Goal: Transaction & Acquisition: Purchase product/service

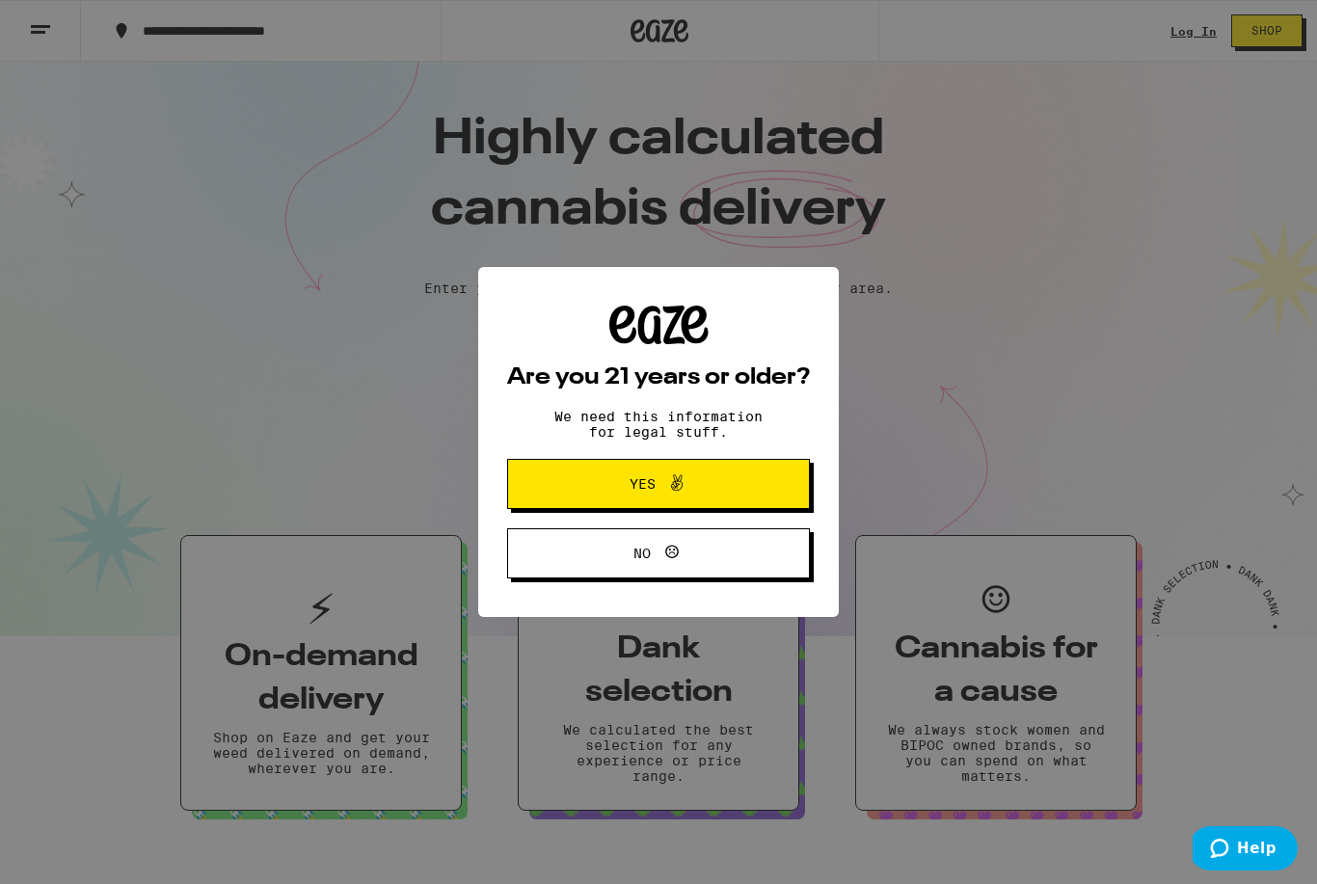
click at [1203, 36] on div "Are you 21 years or older? We need this information for legal stuff. Yes No" at bounding box center [658, 442] width 1317 height 884
click at [749, 488] on button "Yes" at bounding box center [658, 484] width 303 height 50
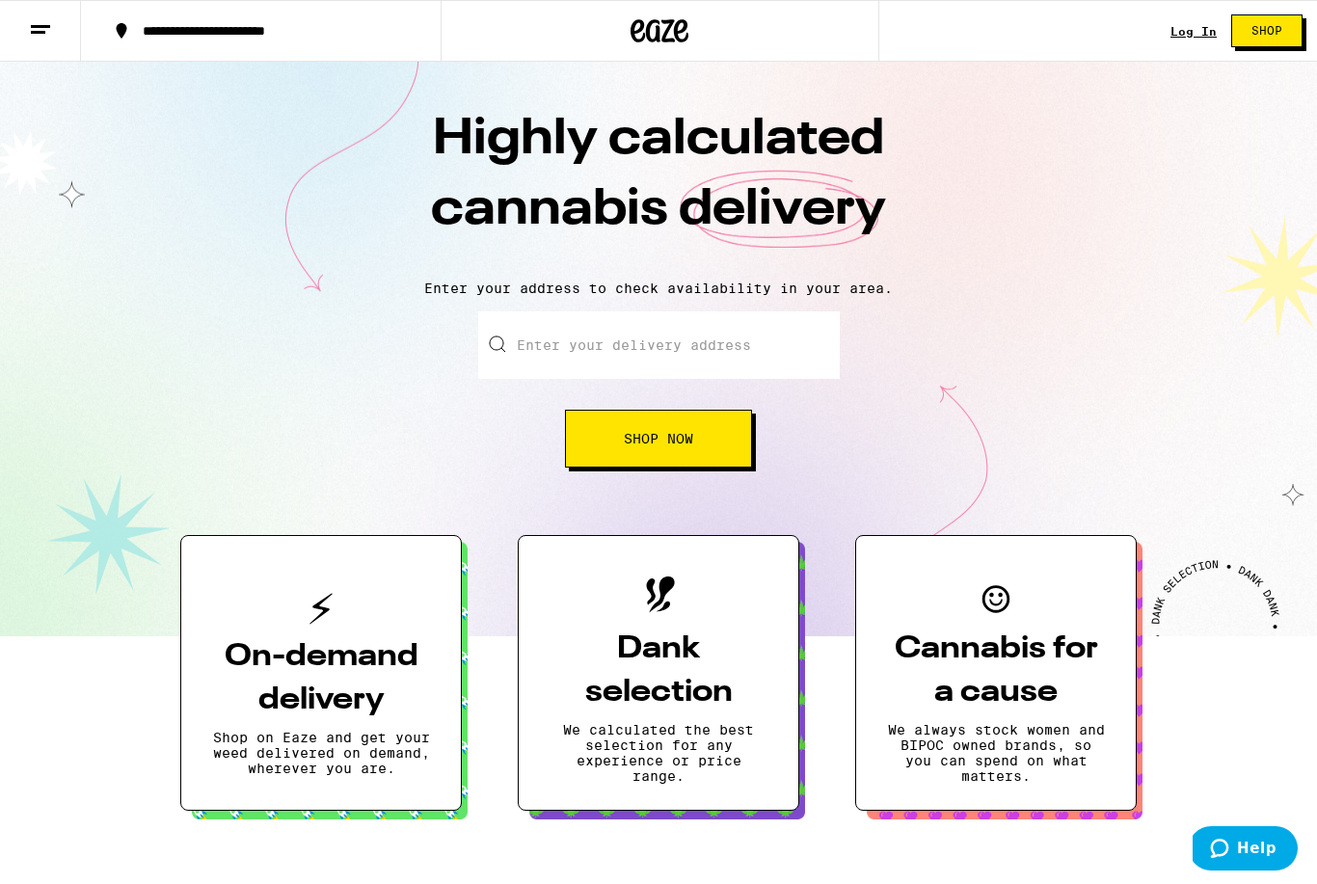
click at [1204, 25] on div "Log In" at bounding box center [1194, 31] width 46 height 13
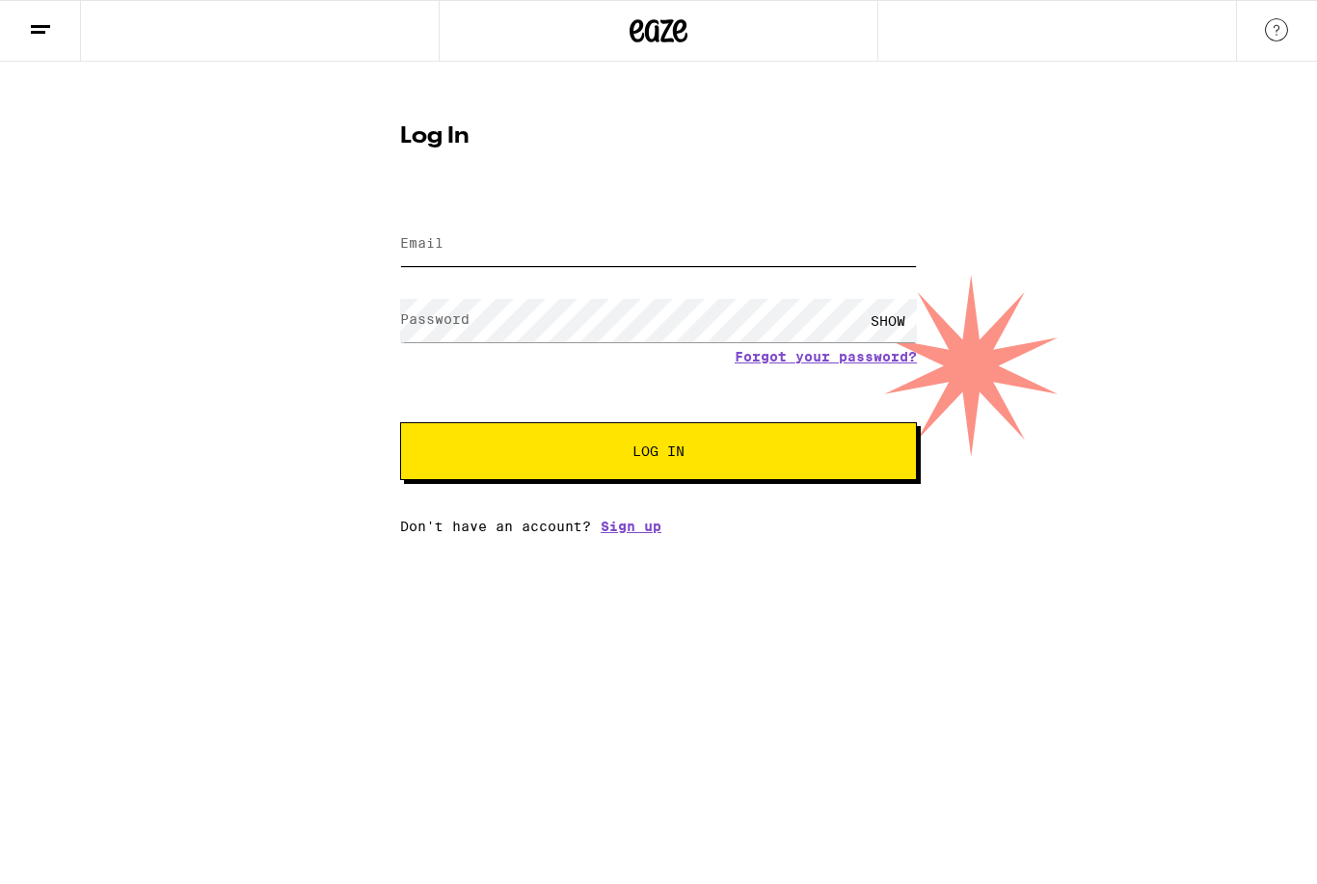
click at [720, 251] on input "Email" at bounding box center [658, 244] width 517 height 43
type input "[EMAIL_ADDRESS][DOMAIN_NAME]"
click at [659, 454] on button "Log In" at bounding box center [658, 451] width 517 height 58
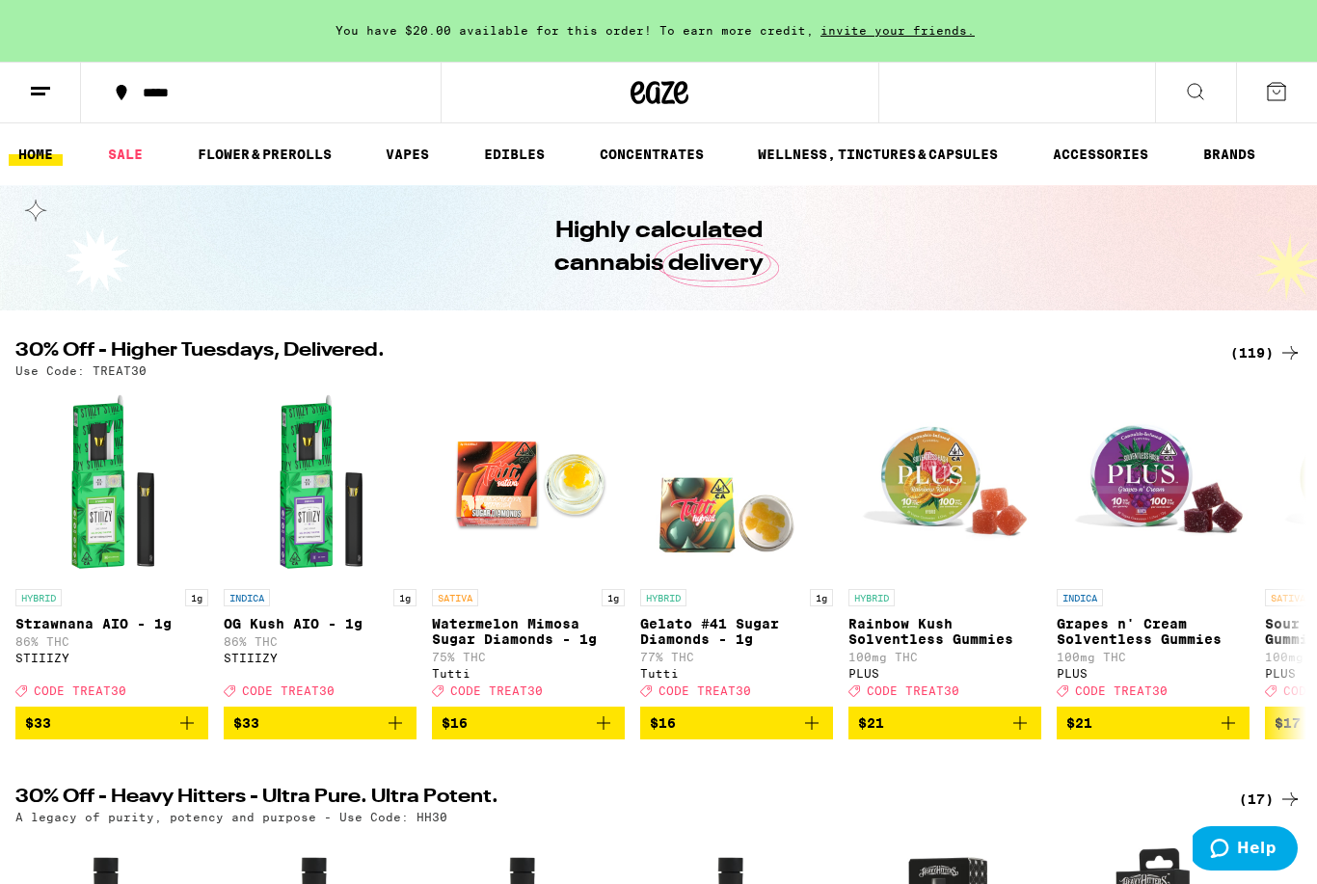
click at [291, 98] on div "*****" at bounding box center [272, 92] width 279 height 13
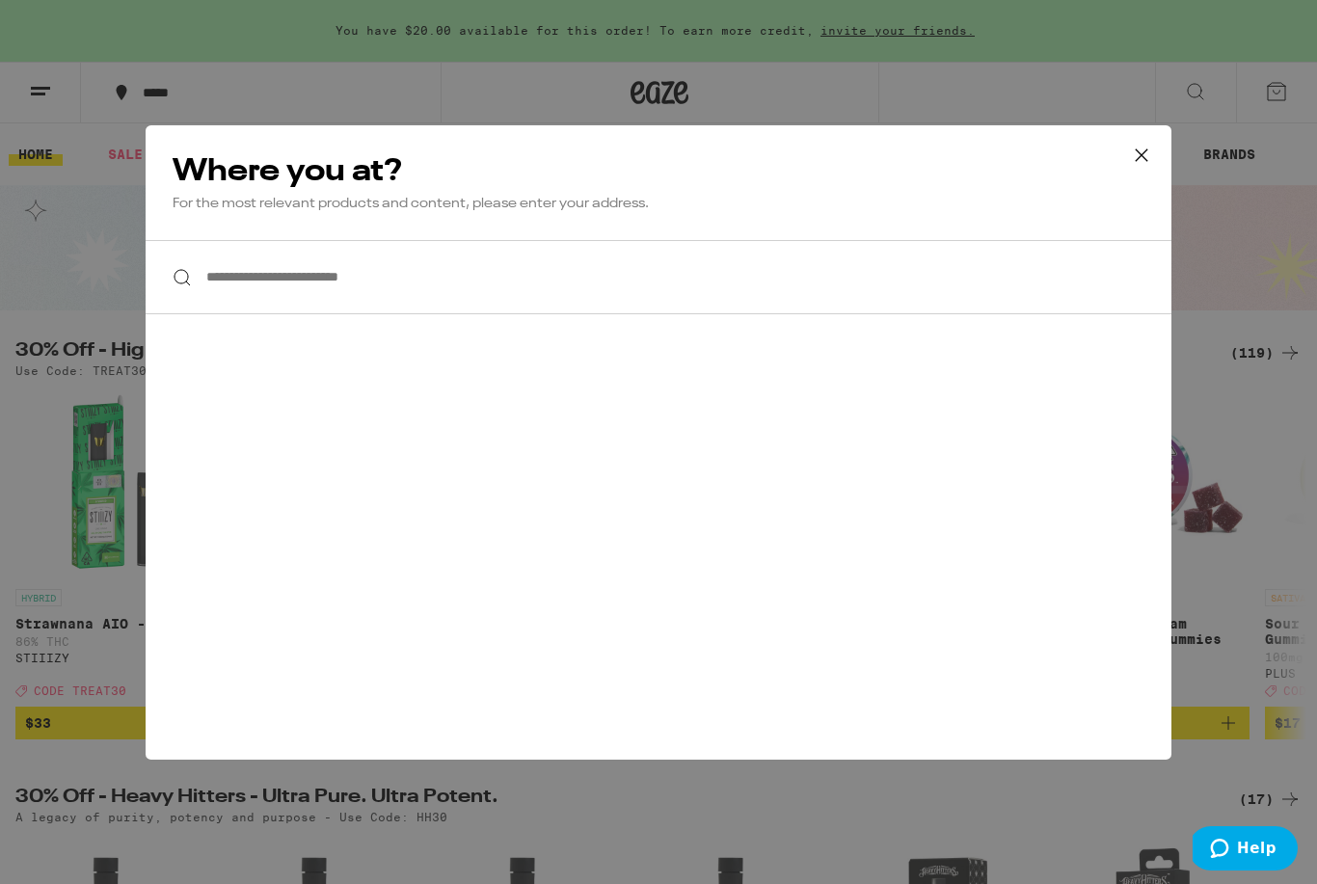
click at [1141, 169] on icon at bounding box center [1141, 155] width 29 height 29
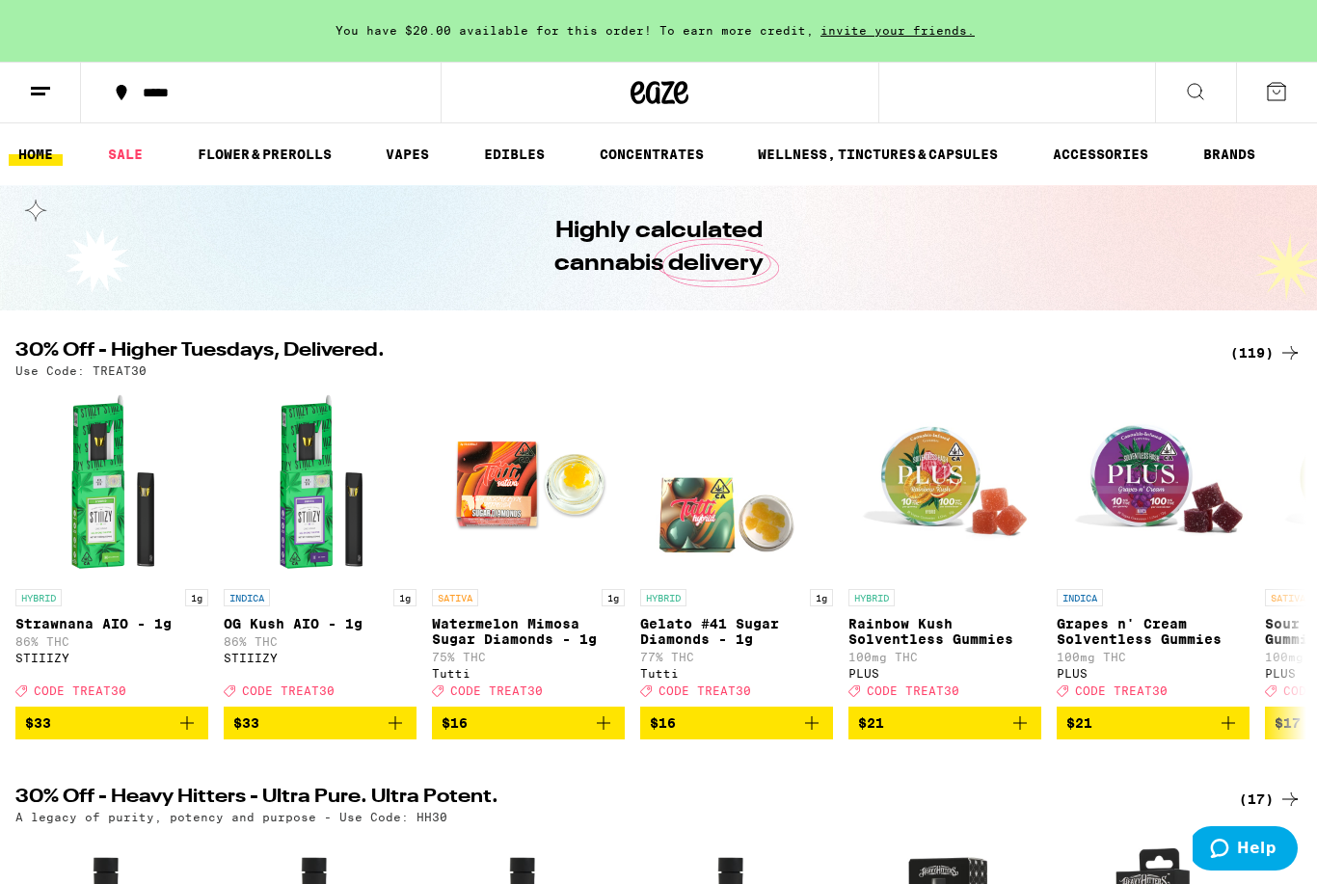
click at [1198, 94] on icon at bounding box center [1195, 91] width 23 height 23
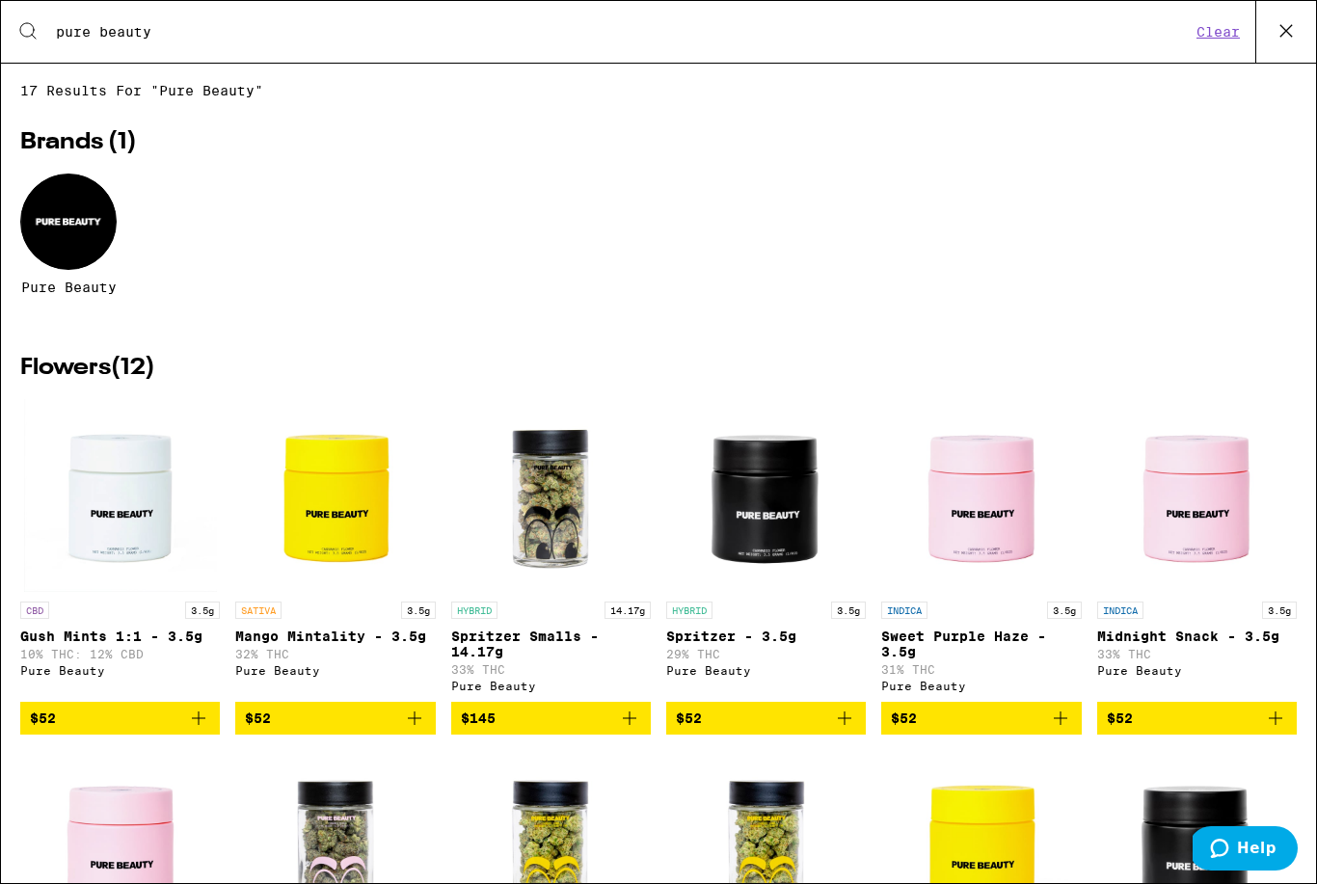
type input "pure beauty"
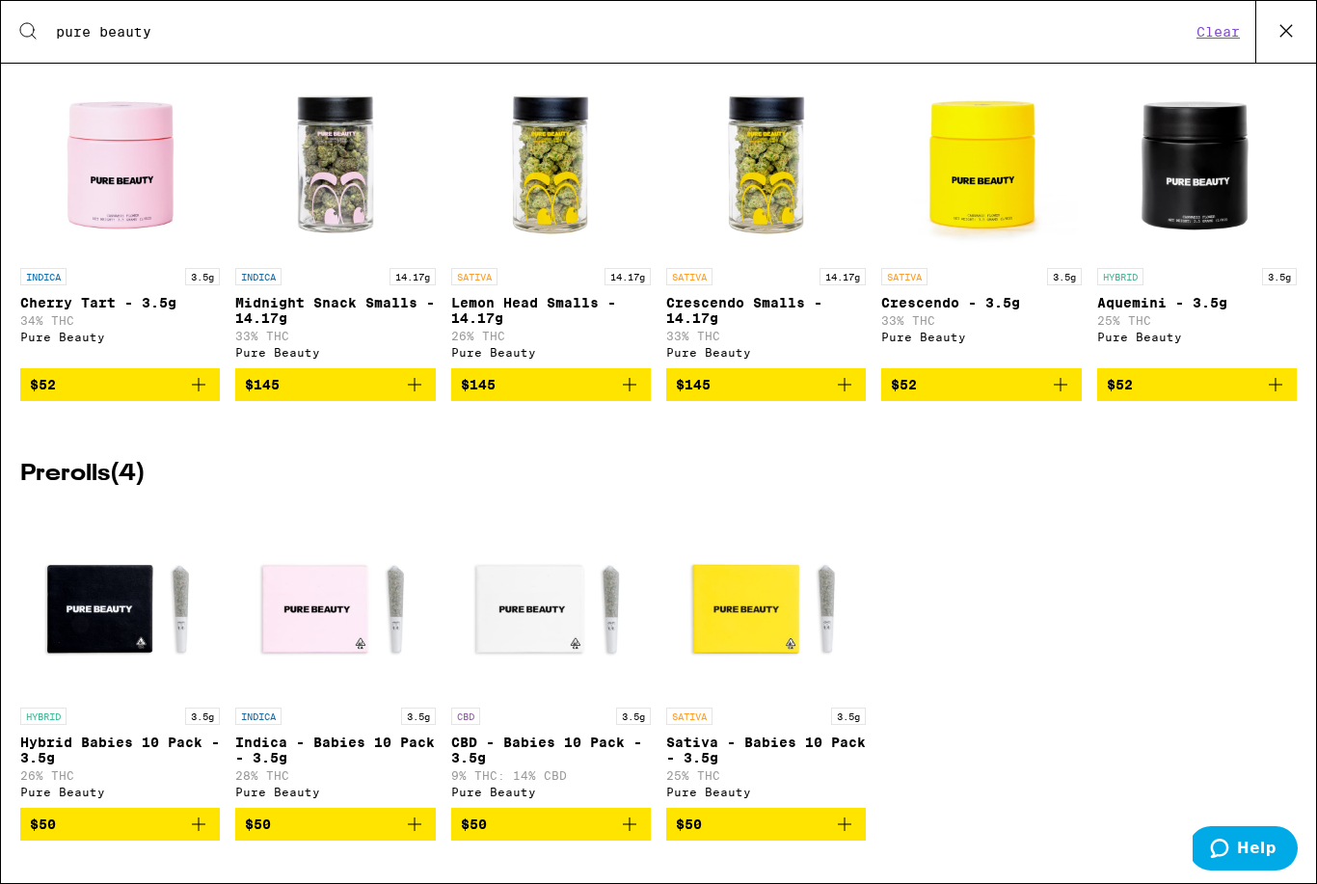
scroll to position [729, 0]
click at [427, 821] on button "$50" at bounding box center [335, 824] width 200 height 33
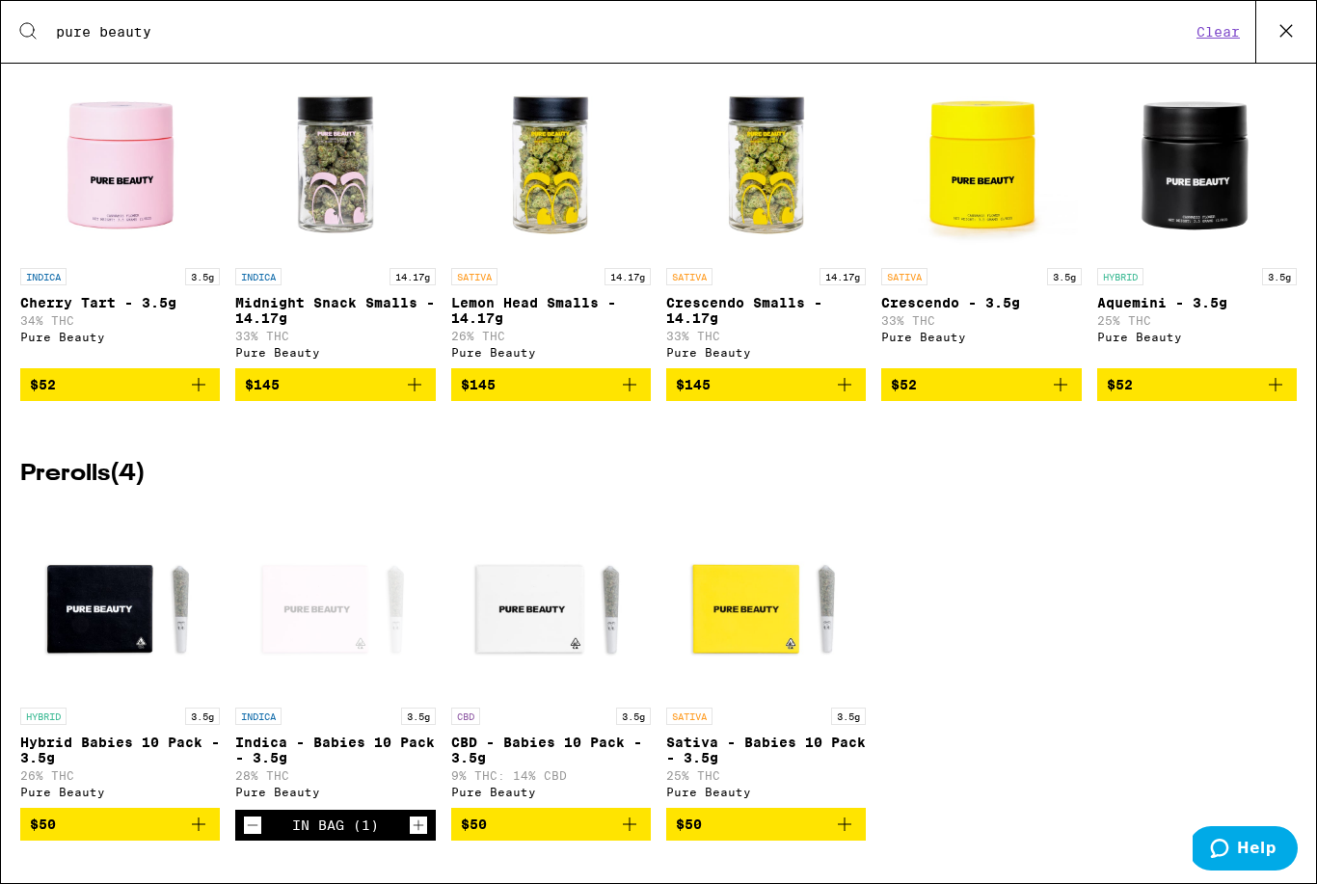
click at [423, 830] on icon "Increment" at bounding box center [418, 825] width 17 height 23
click at [339, 838] on div "In Bag (2)" at bounding box center [335, 825] width 87 height 31
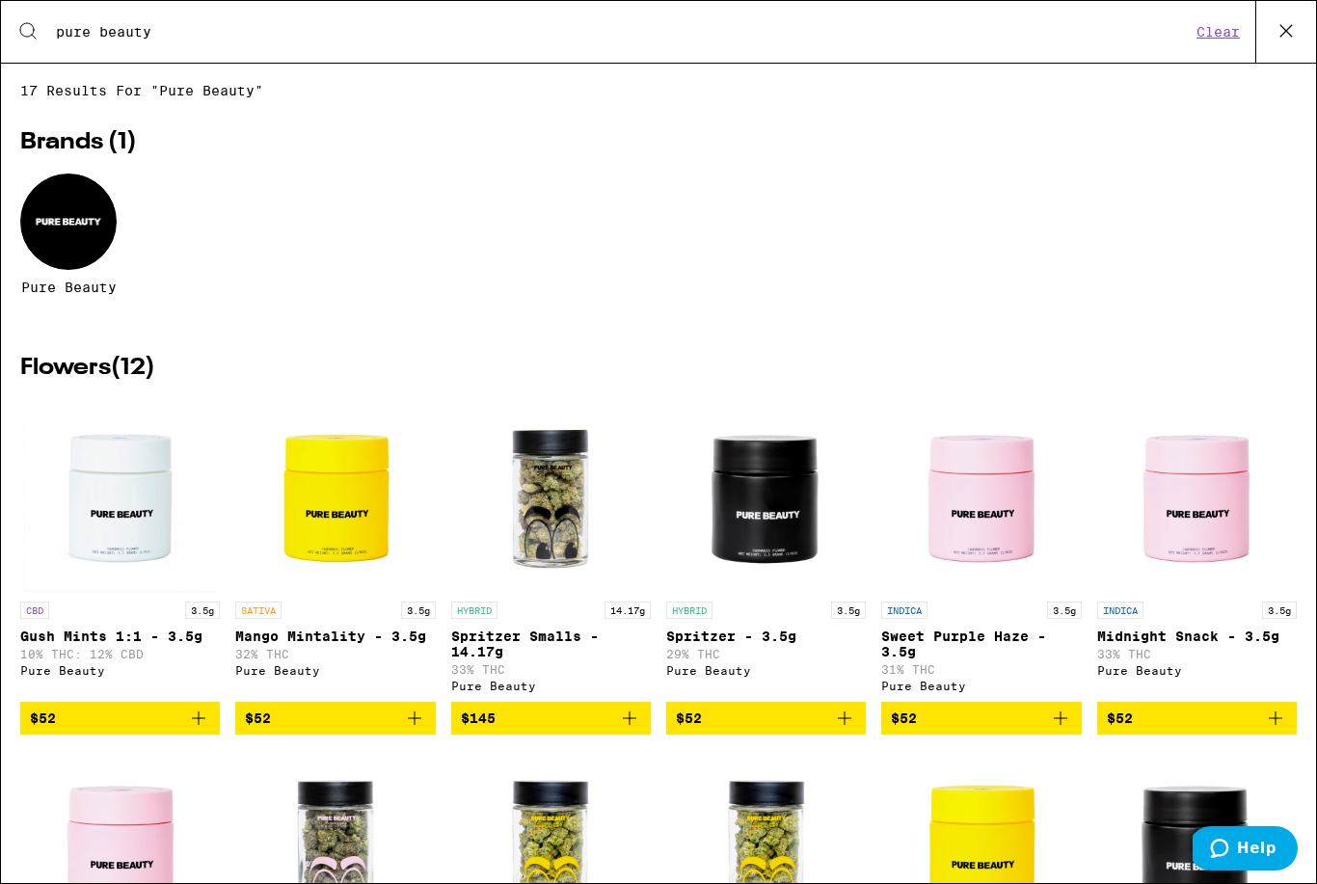
scroll to position [0, 0]
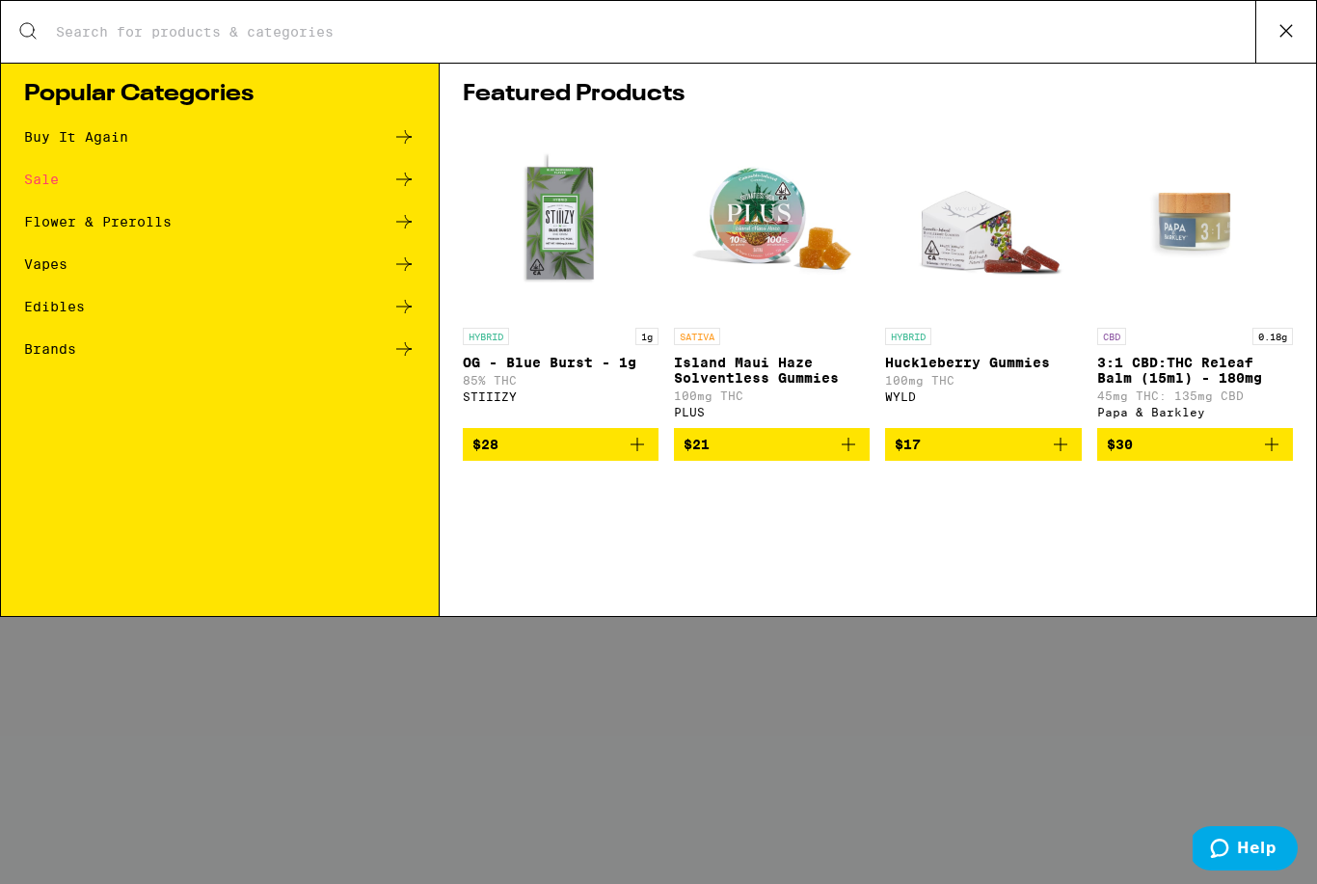
click at [406, 172] on icon at bounding box center [403, 179] width 23 height 23
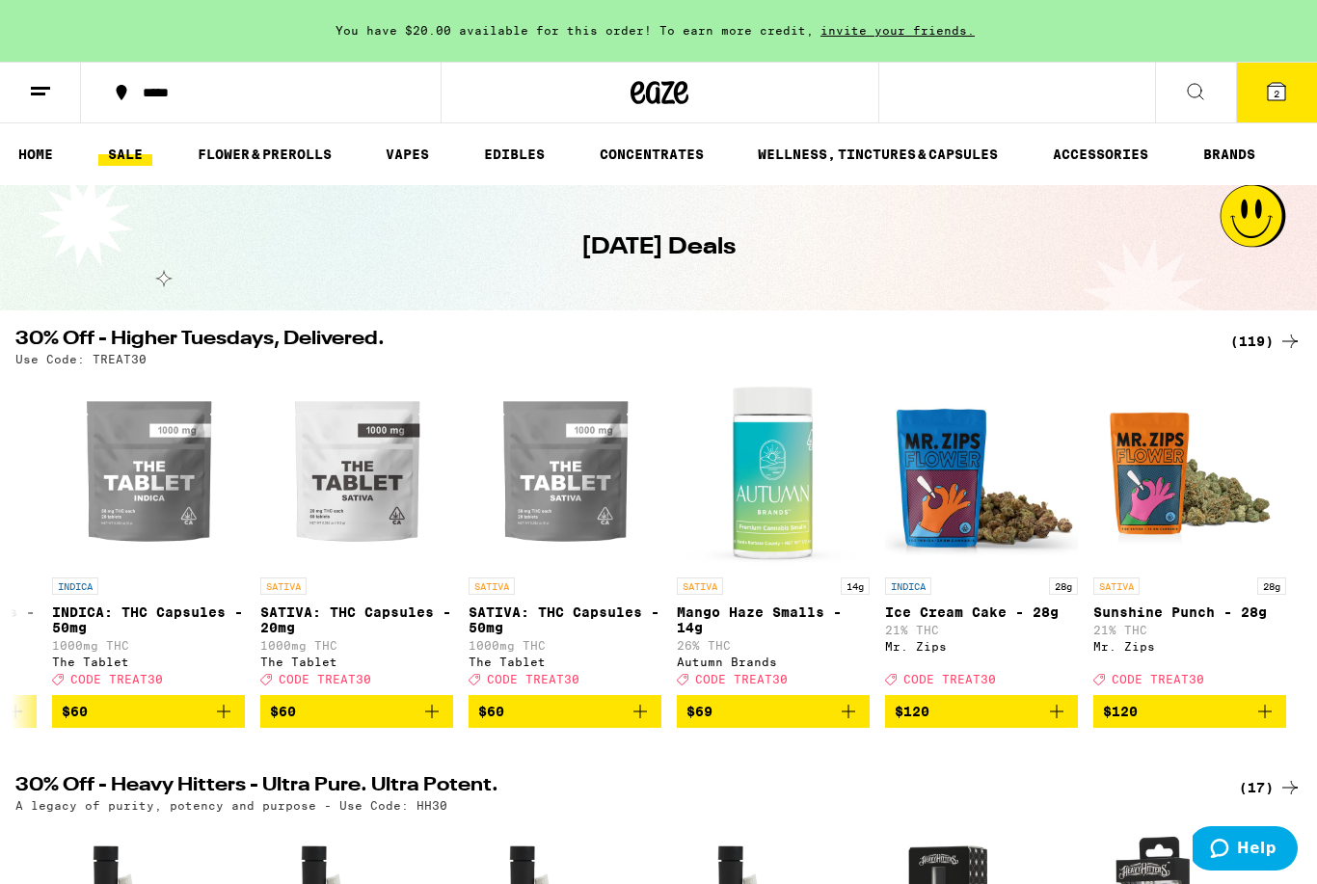
click at [1202, 99] on icon at bounding box center [1195, 91] width 23 height 23
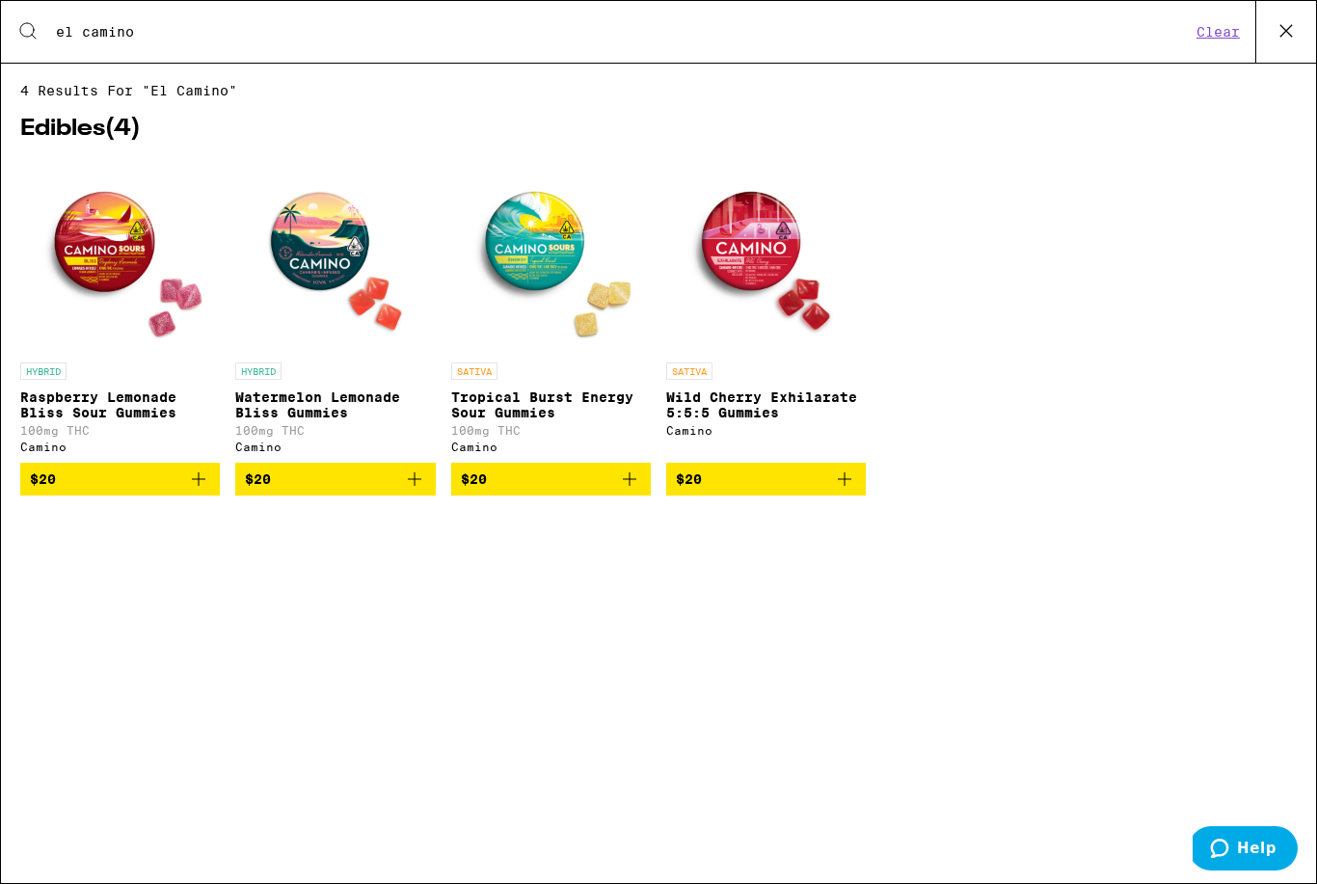
type input "el camino"
click at [1287, 34] on icon at bounding box center [1286, 30] width 29 height 29
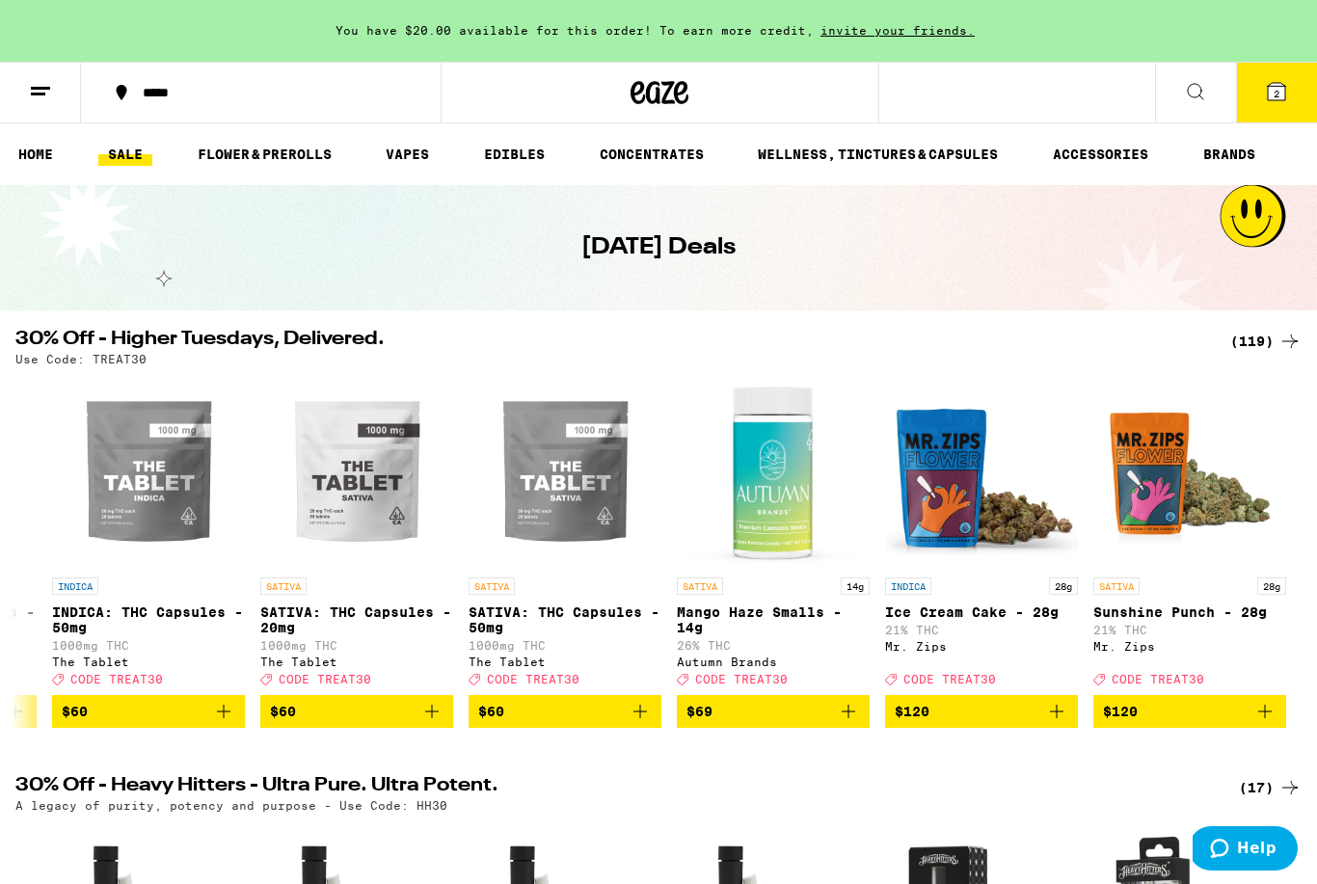
click at [1282, 99] on icon at bounding box center [1276, 91] width 17 height 17
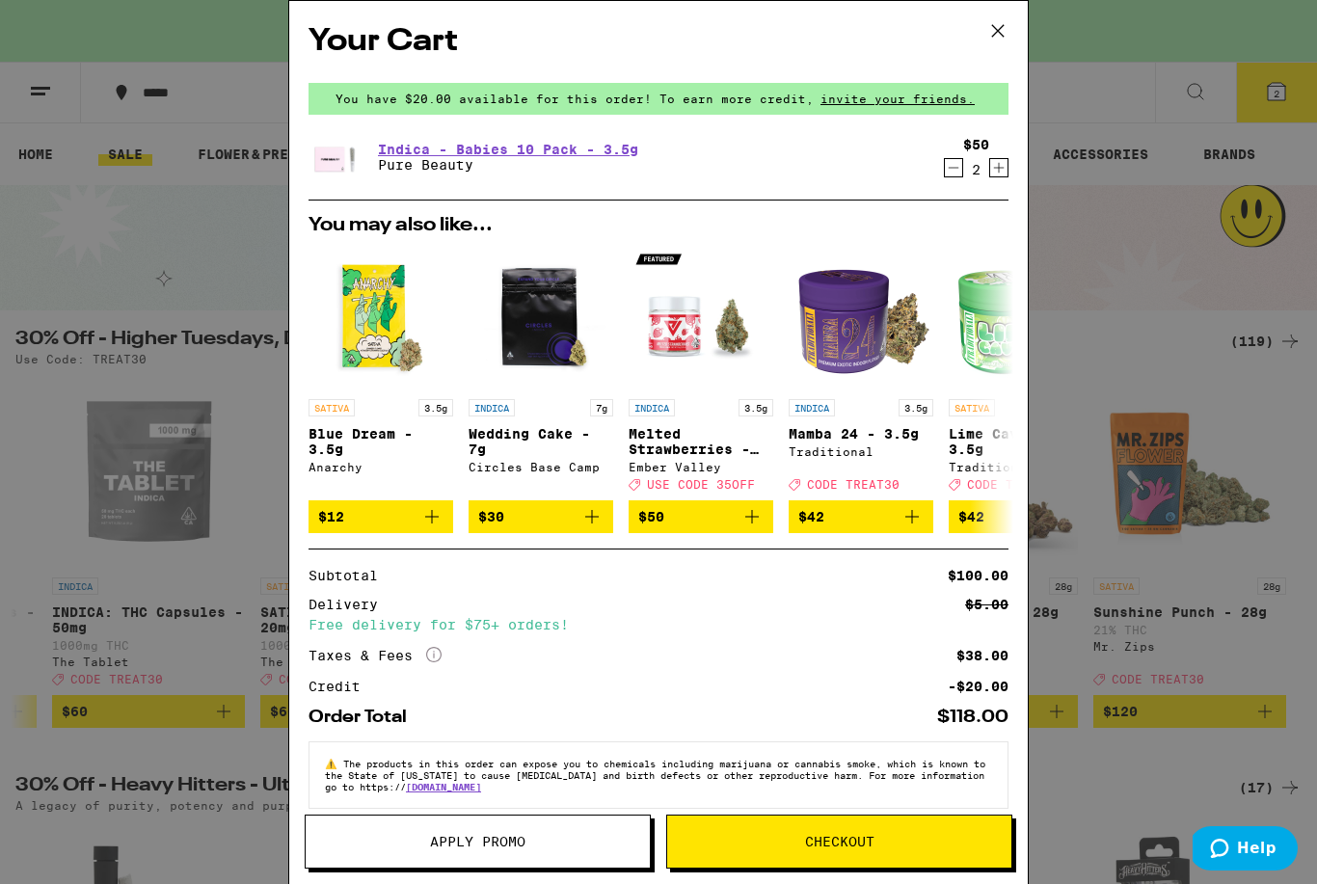
click at [870, 837] on span "Checkout" at bounding box center [839, 841] width 69 height 13
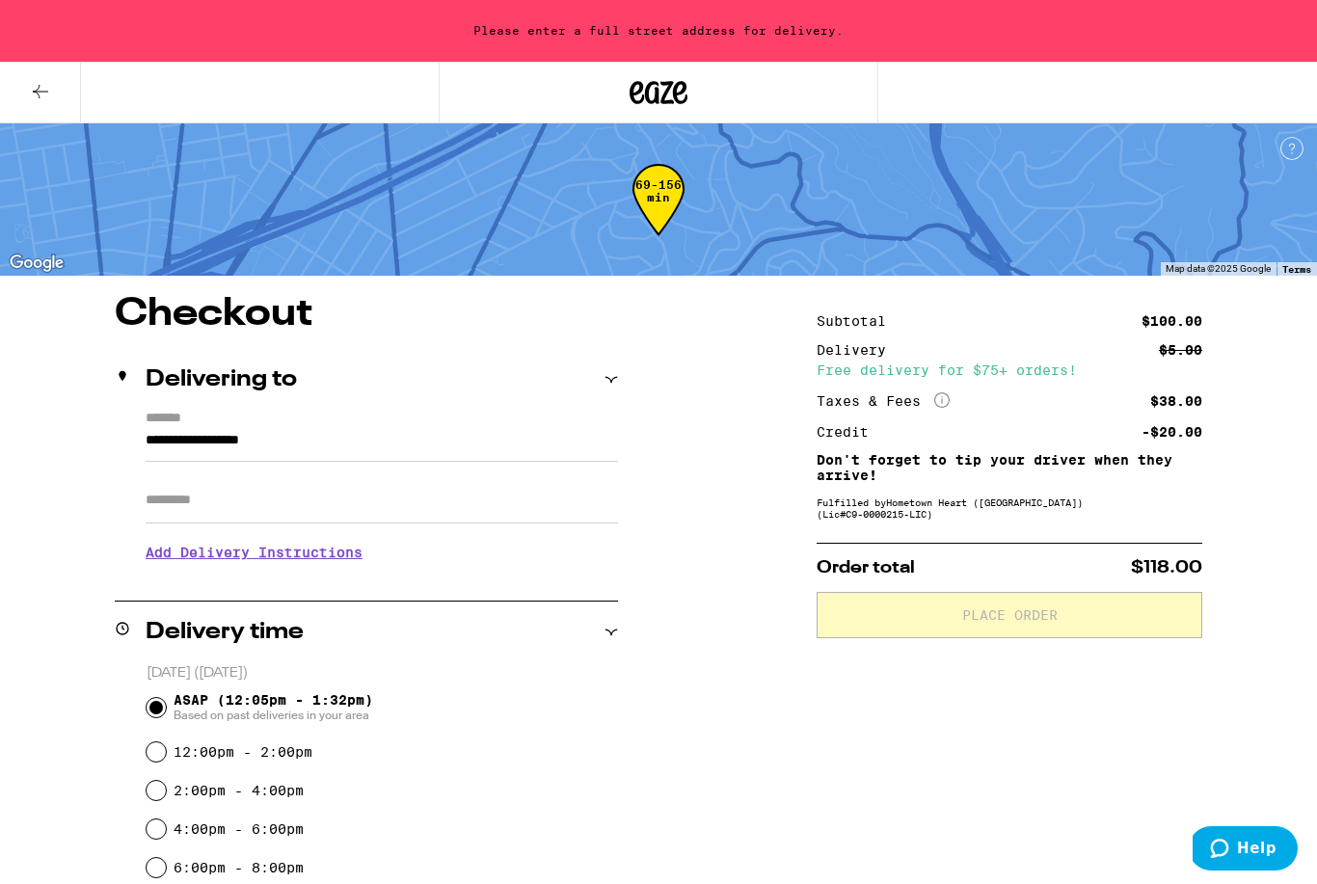
click at [393, 450] on input "**********" at bounding box center [382, 445] width 472 height 33
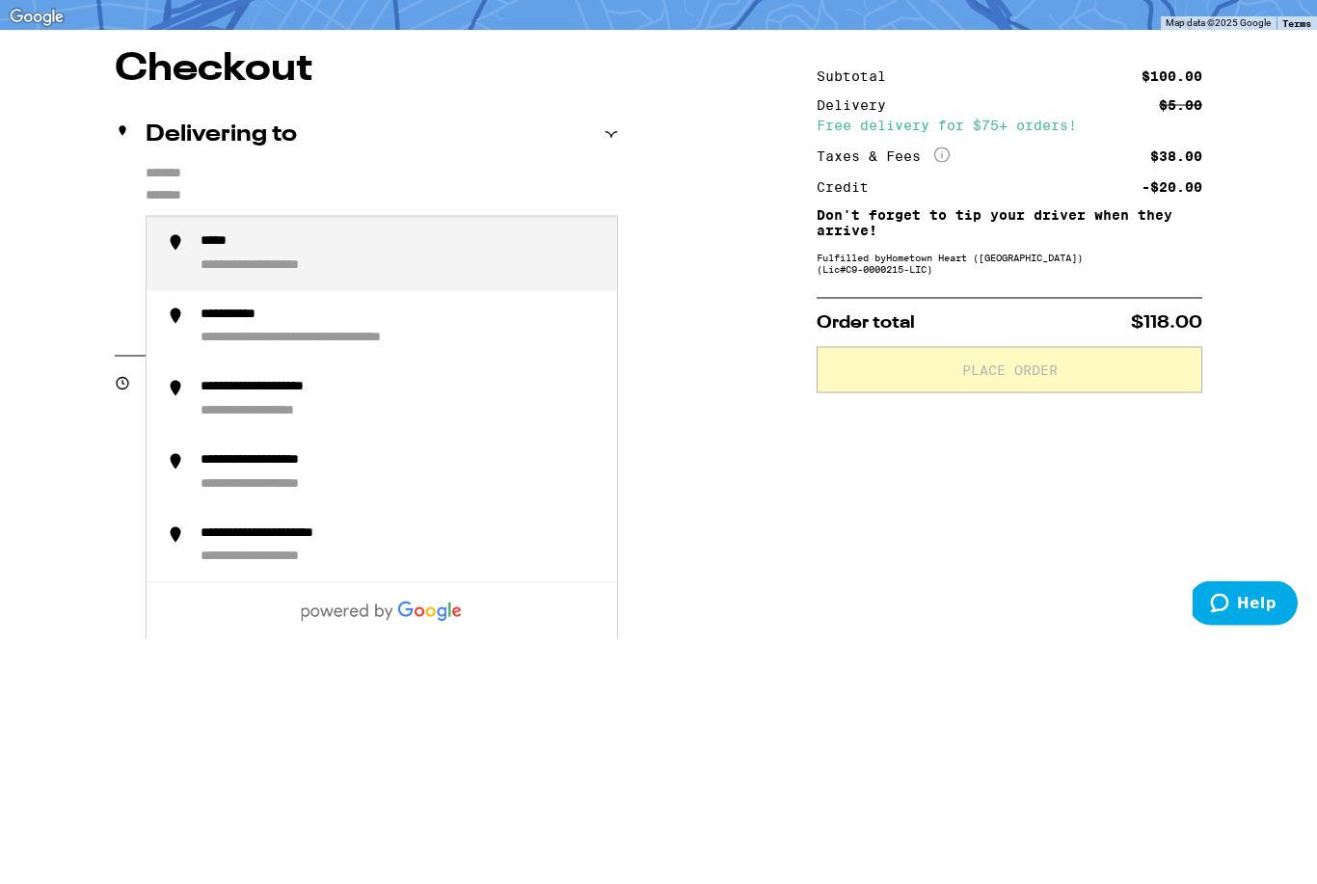
type input "**********"
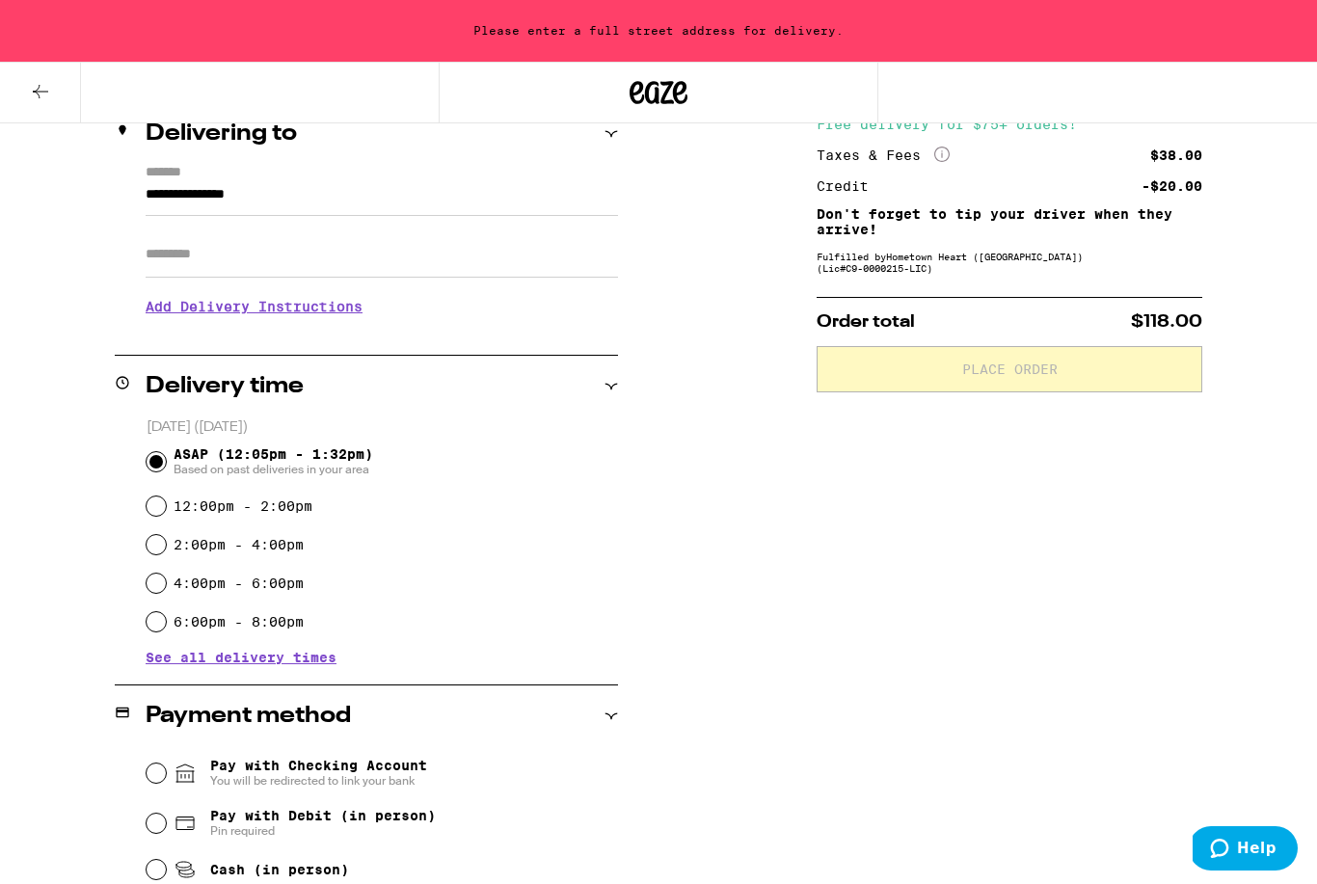
click at [344, 320] on h3 "Add Delivery Instructions" at bounding box center [382, 306] width 472 height 44
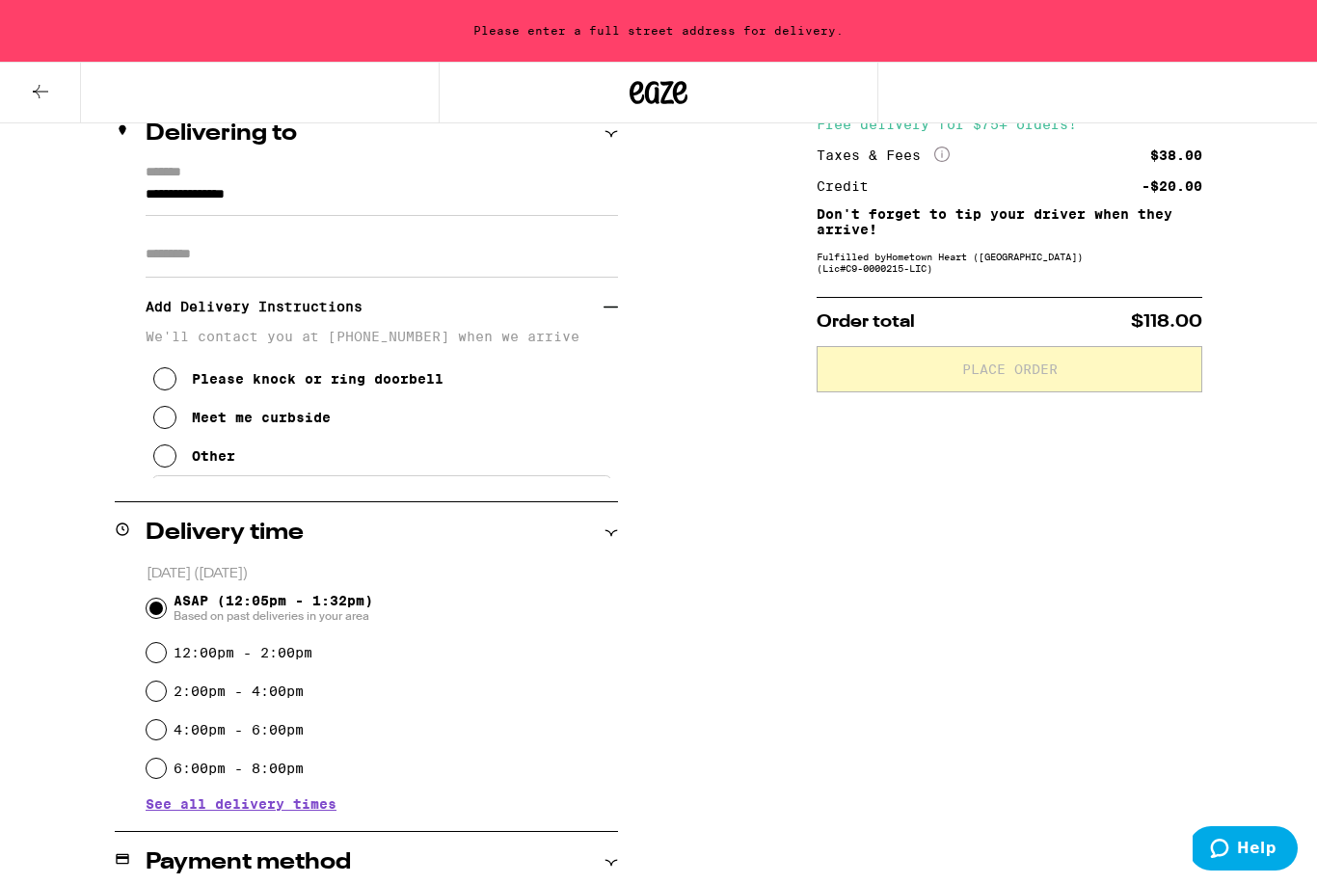
click at [173, 390] on icon at bounding box center [164, 378] width 23 height 23
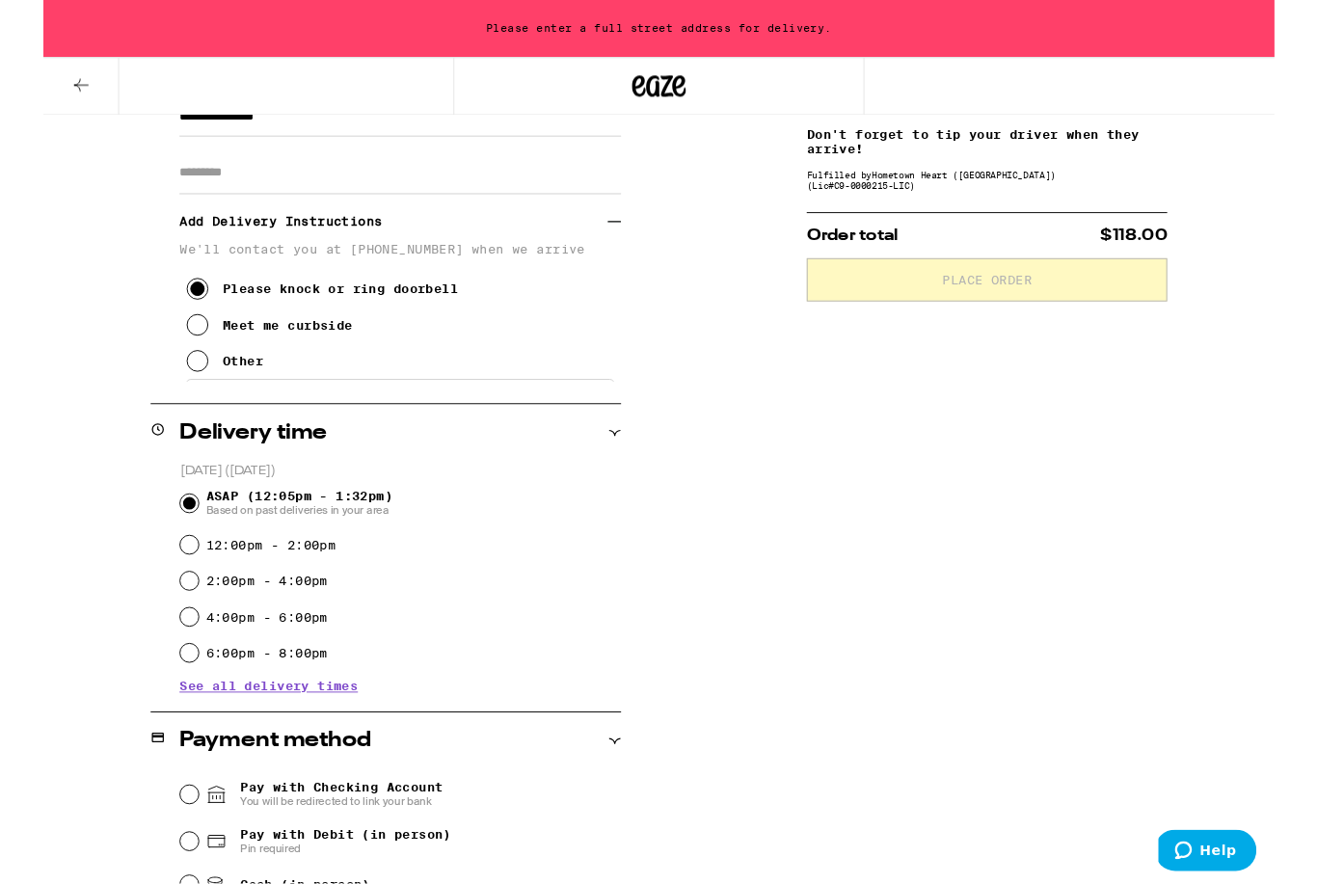
scroll to position [317, 0]
click at [163, 586] on input "12:00pm - 2:00pm" at bounding box center [156, 581] width 19 height 19
radio input "true"
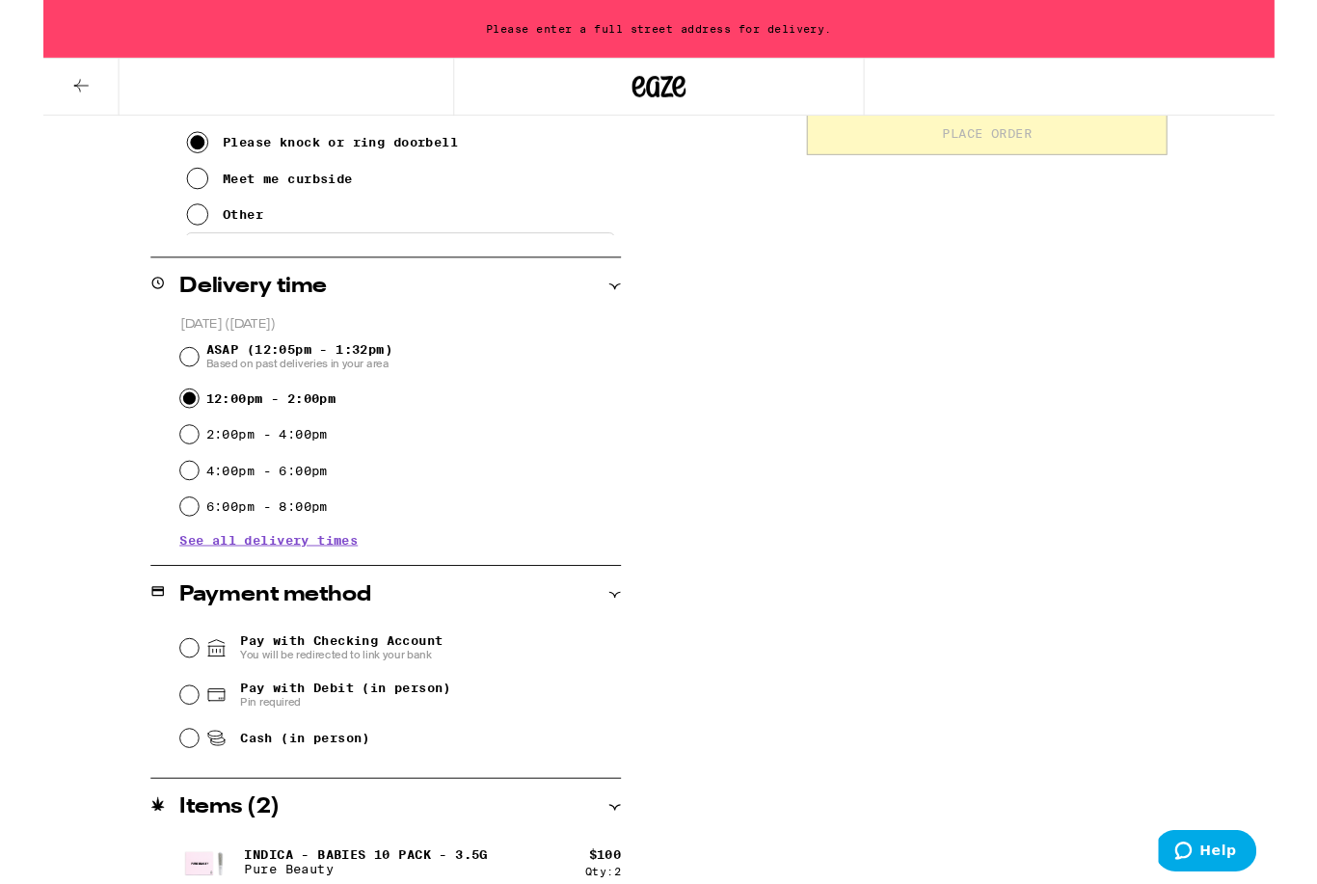
scroll to position [492, 0]
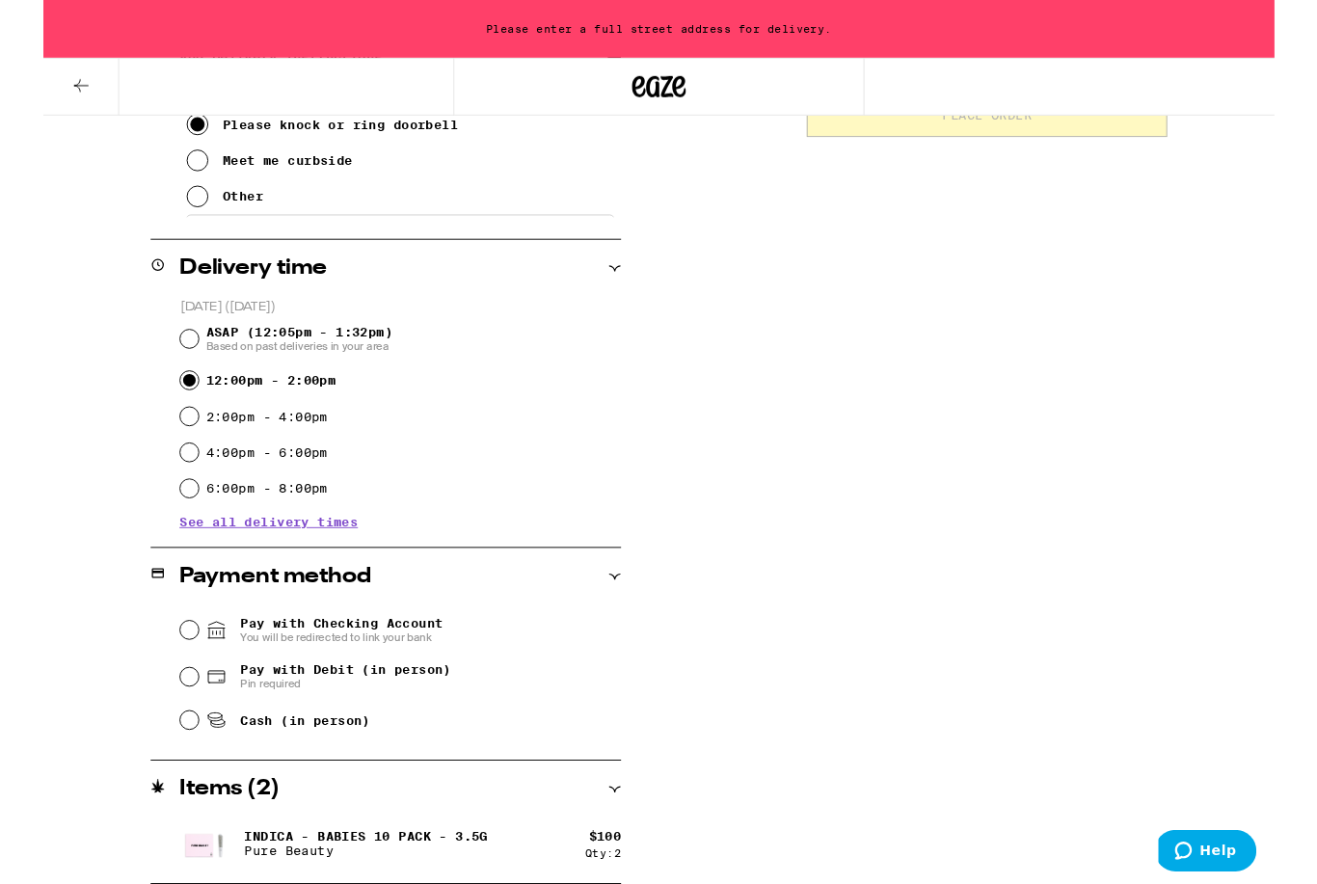
click at [166, 779] on input "Cash (in person)" at bounding box center [156, 770] width 19 height 19
radio input "true"
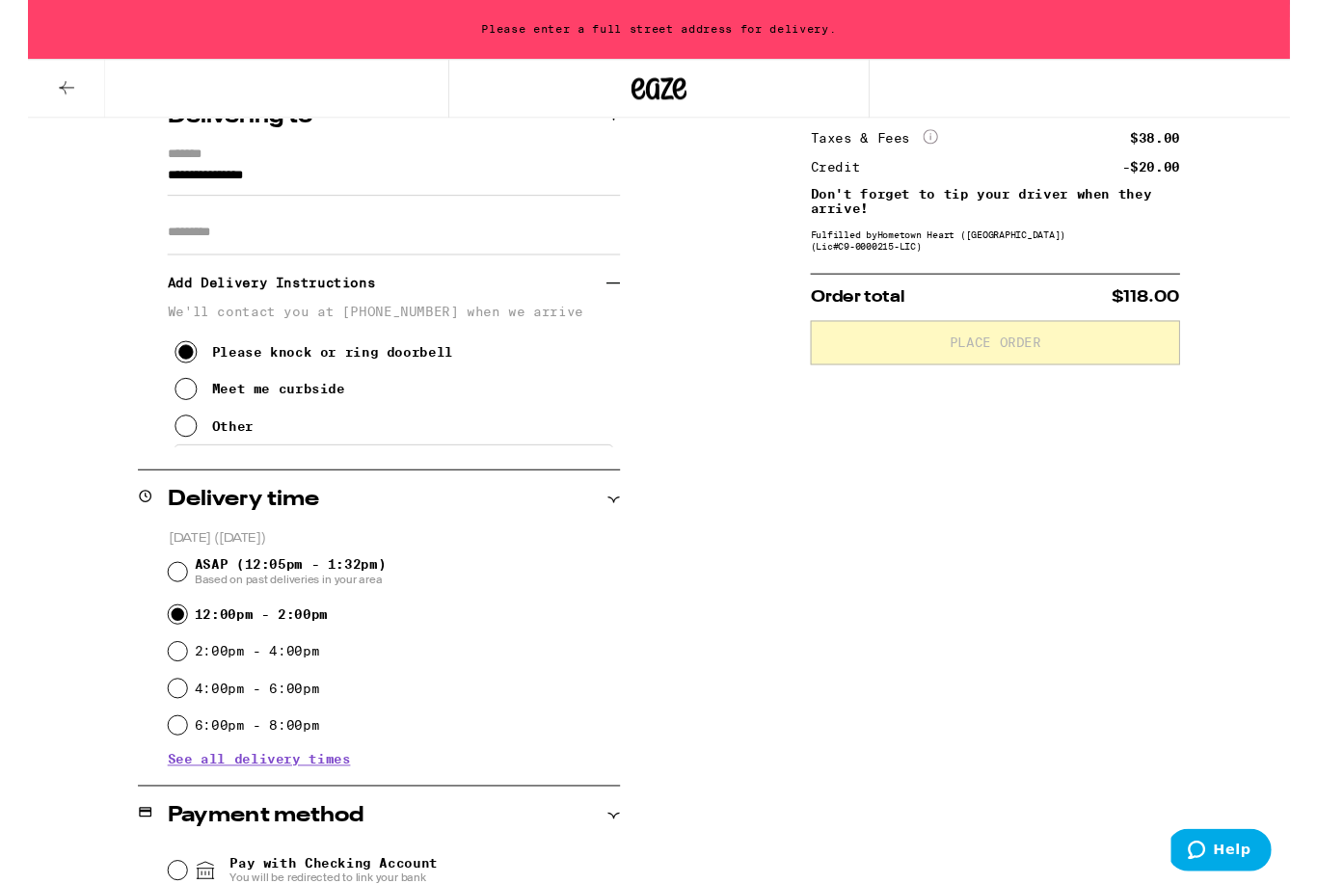
scroll to position [0, 0]
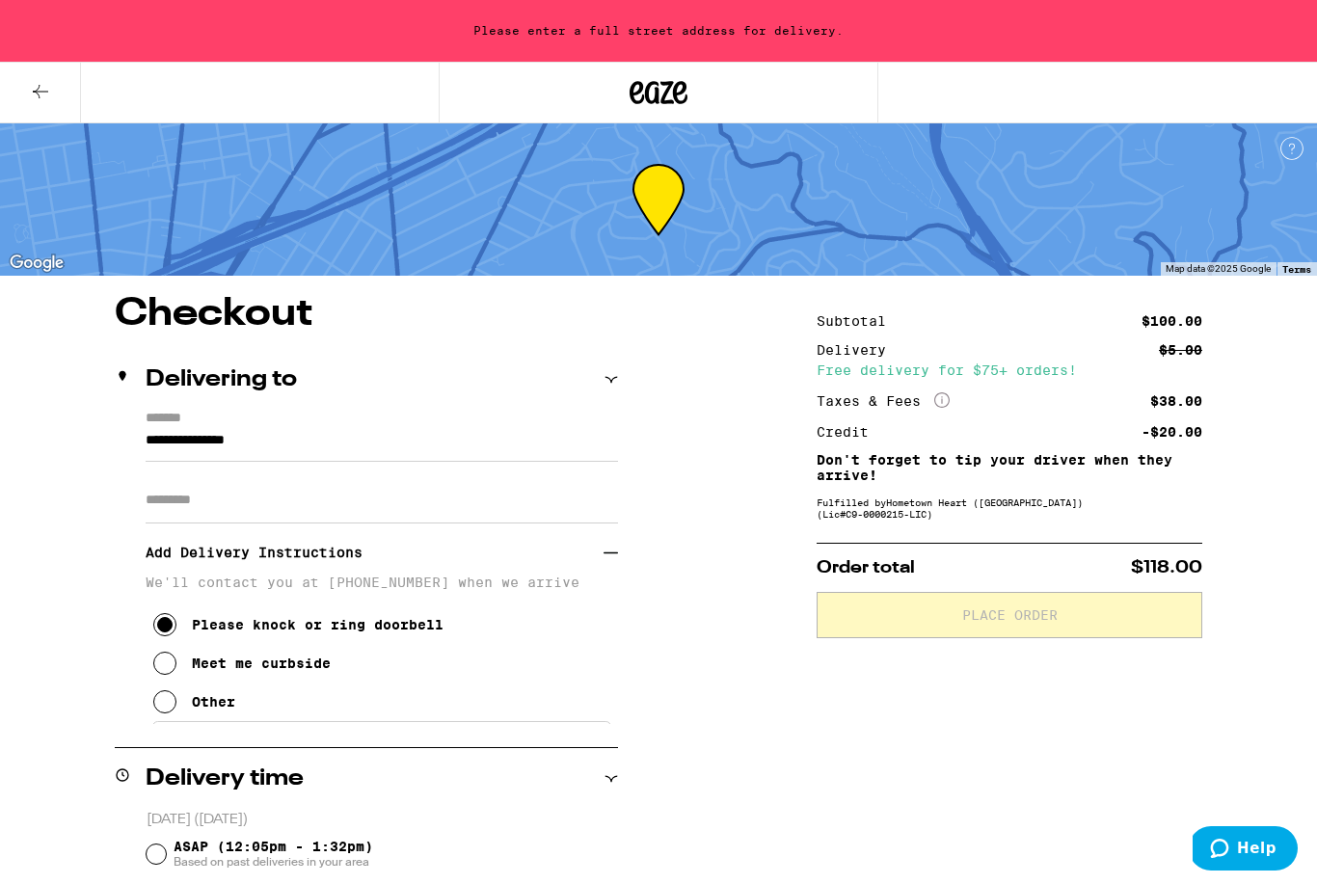
click at [556, 444] on input "**********" at bounding box center [382, 445] width 472 height 33
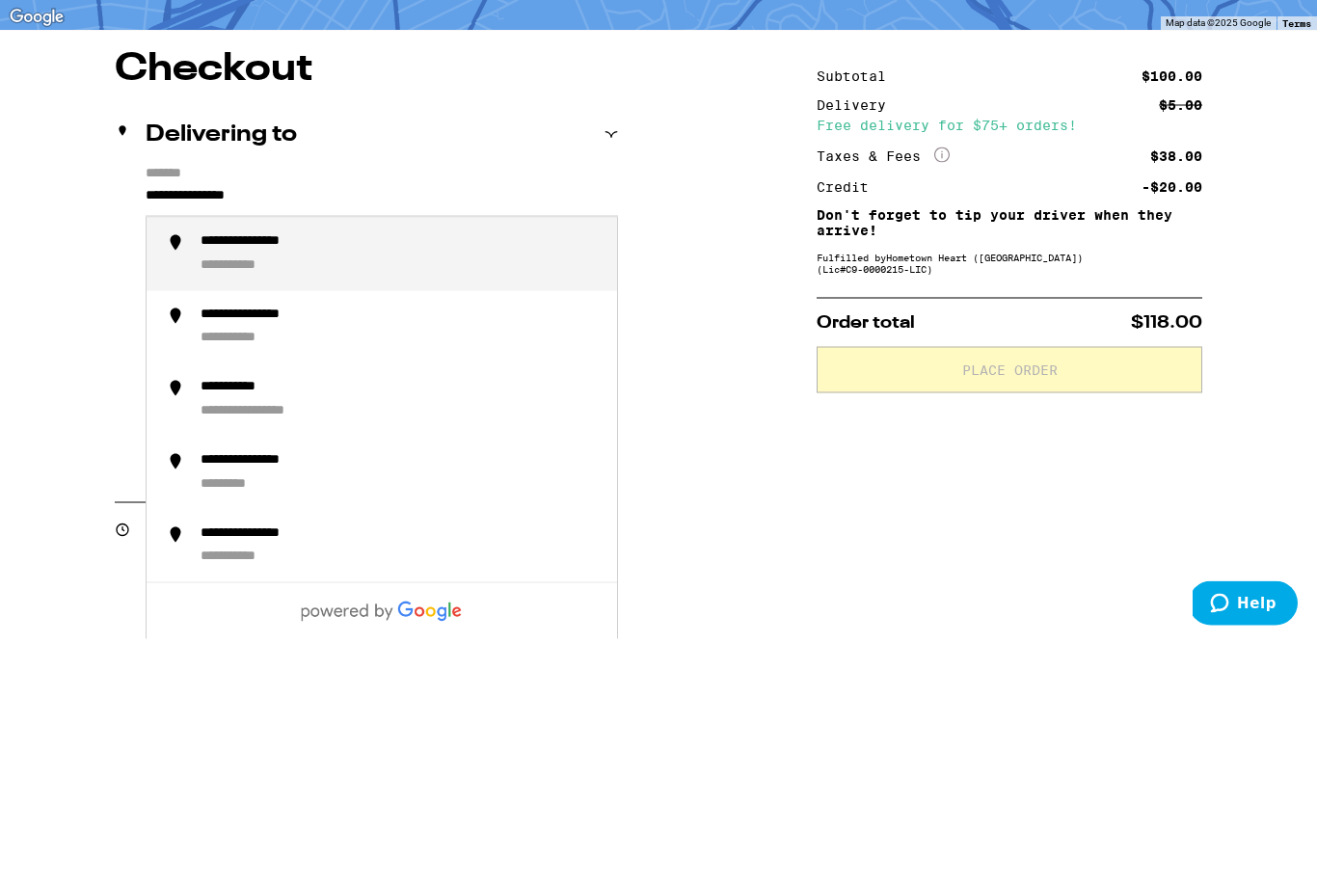
click at [321, 478] on div "**********" at bounding box center [271, 487] width 140 height 18
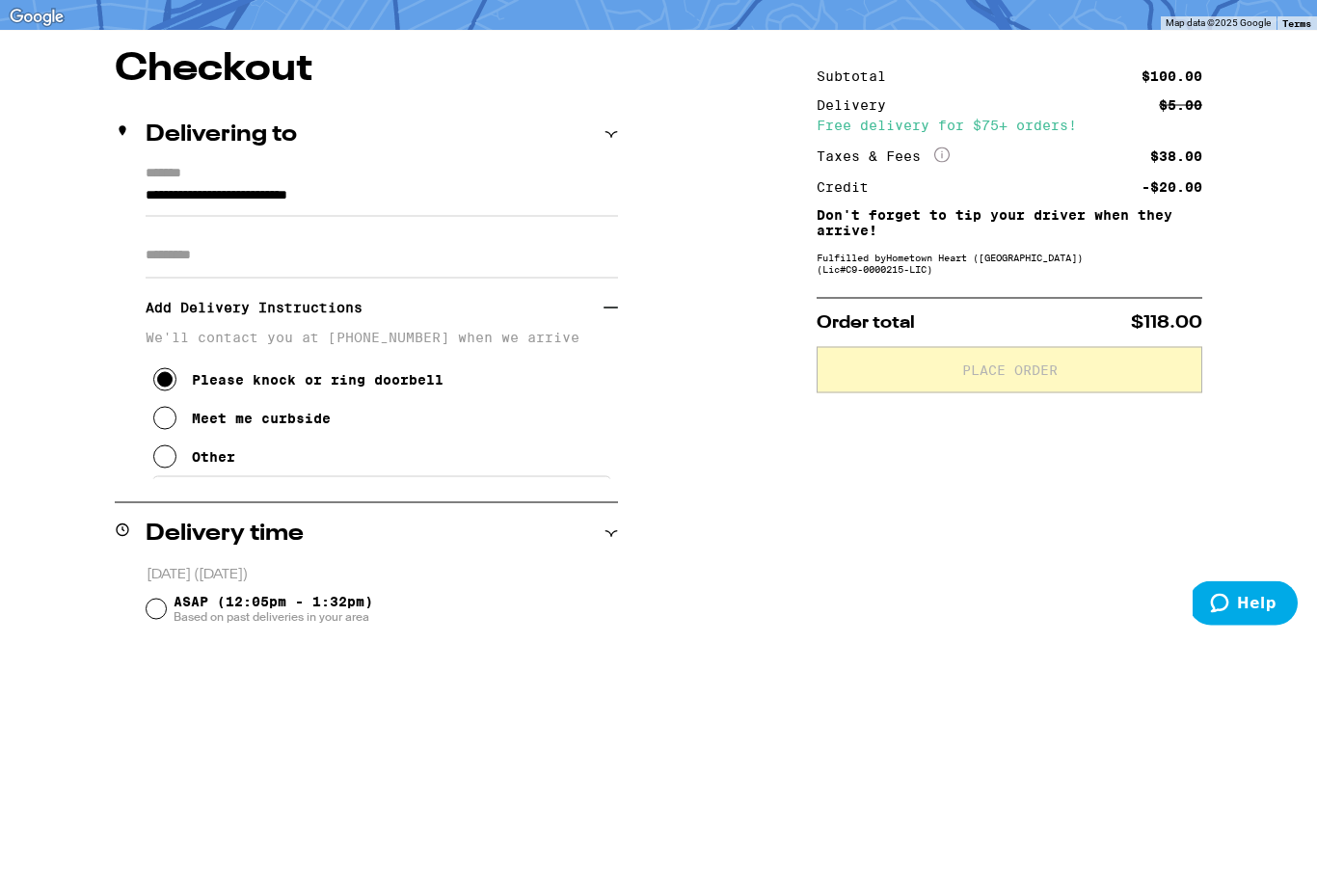
scroll to position [246, 0]
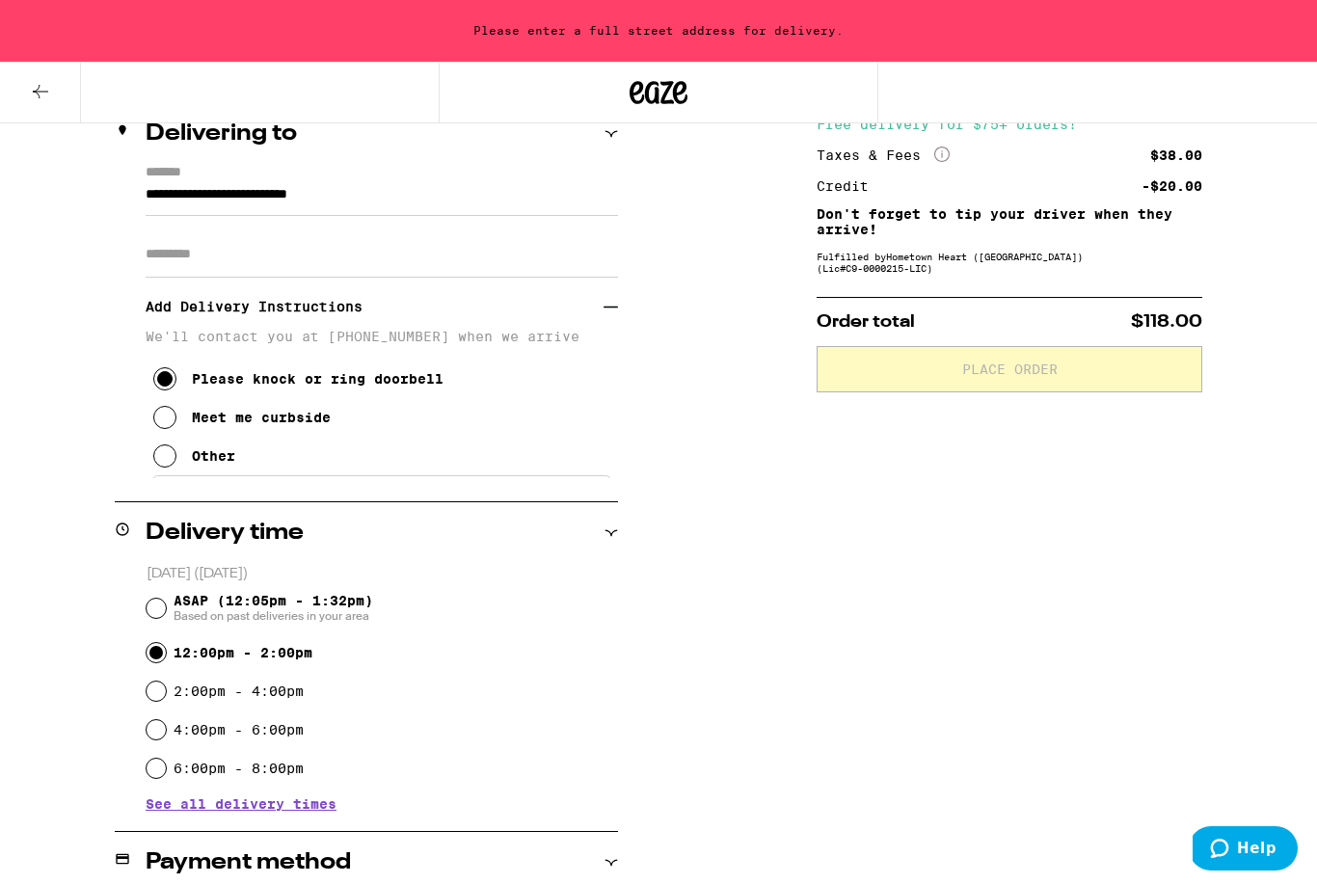
type input "**********"
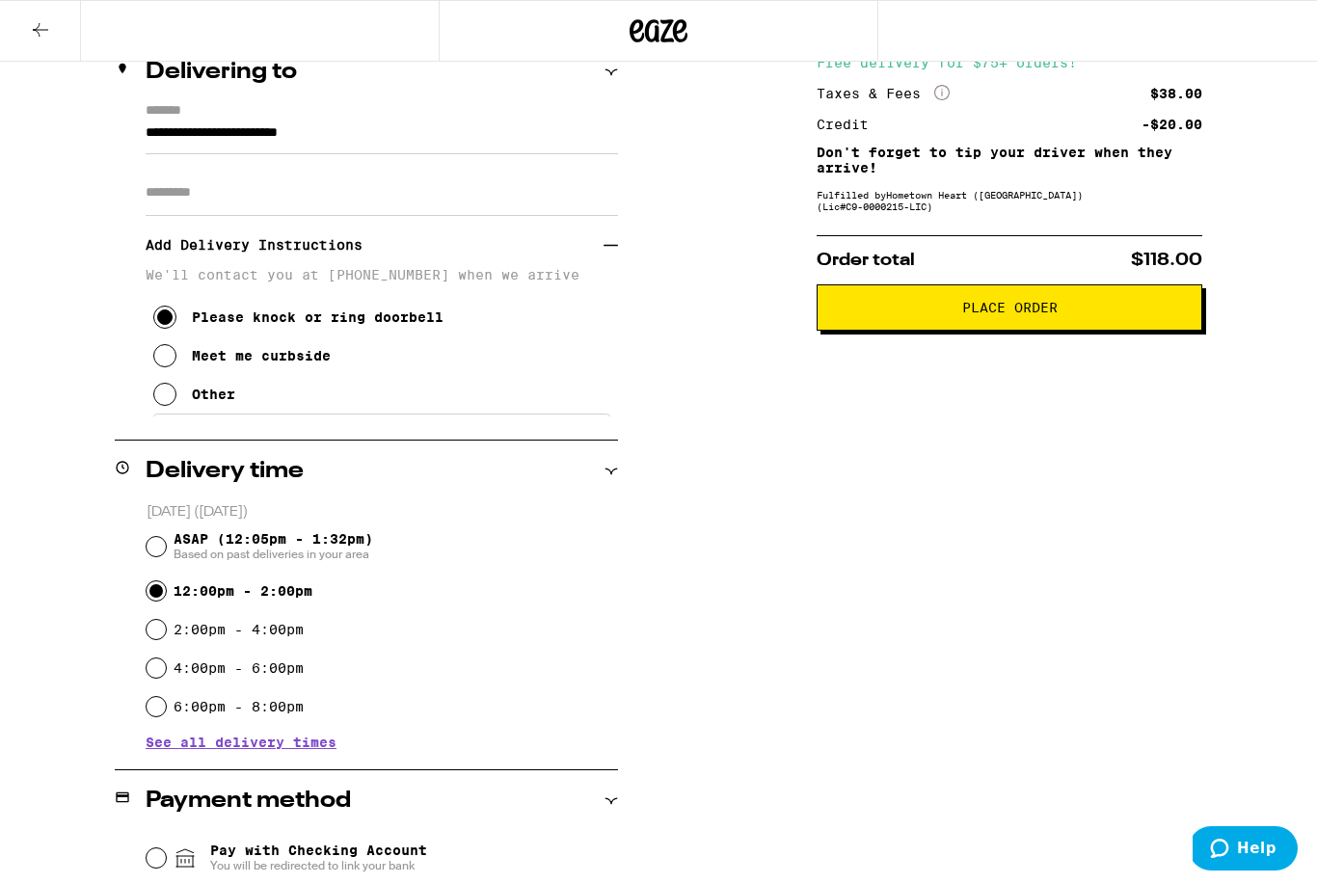
click at [1006, 330] on button "Place Order" at bounding box center [1010, 307] width 386 height 46
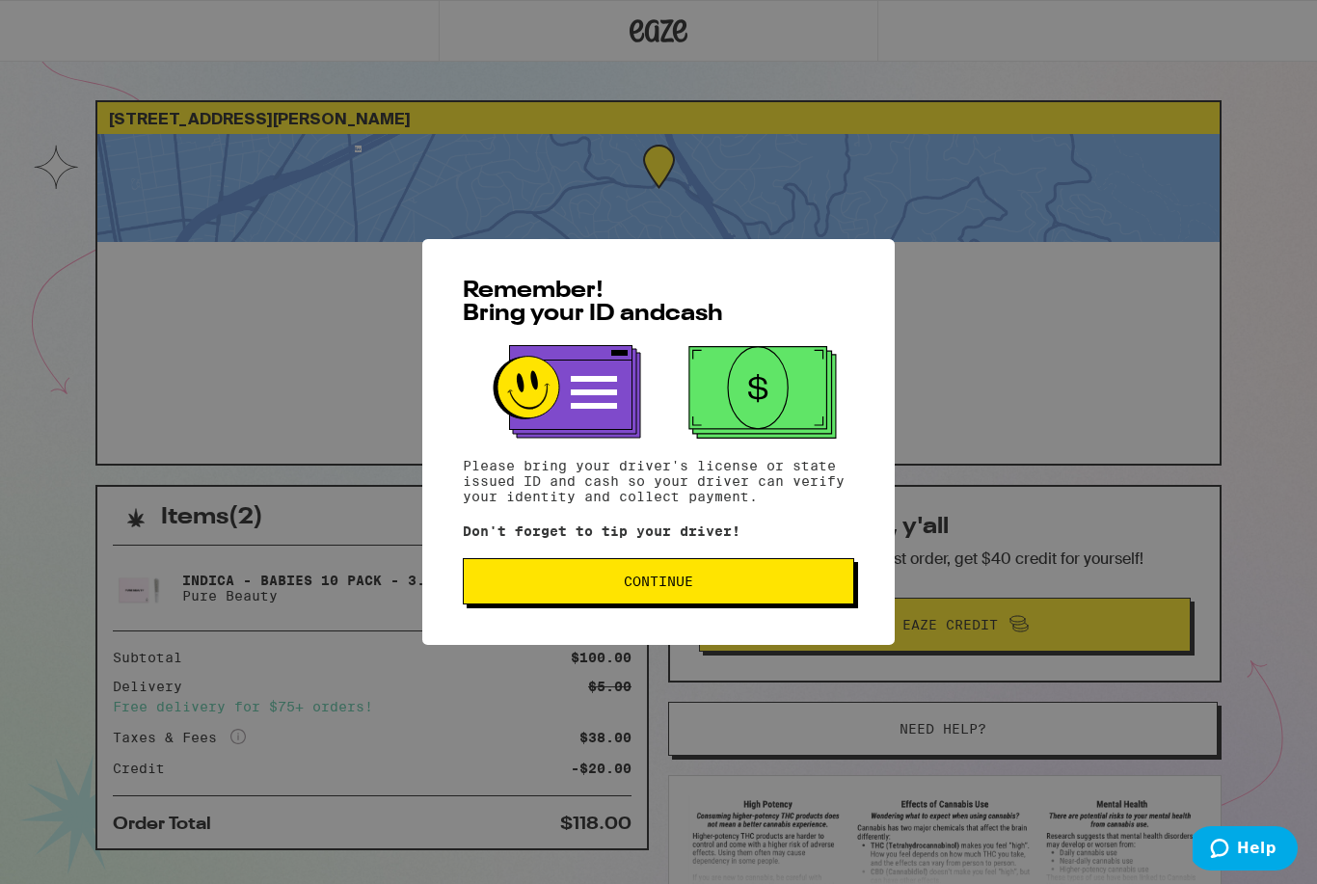
click at [711, 583] on span "Continue" at bounding box center [658, 581] width 359 height 13
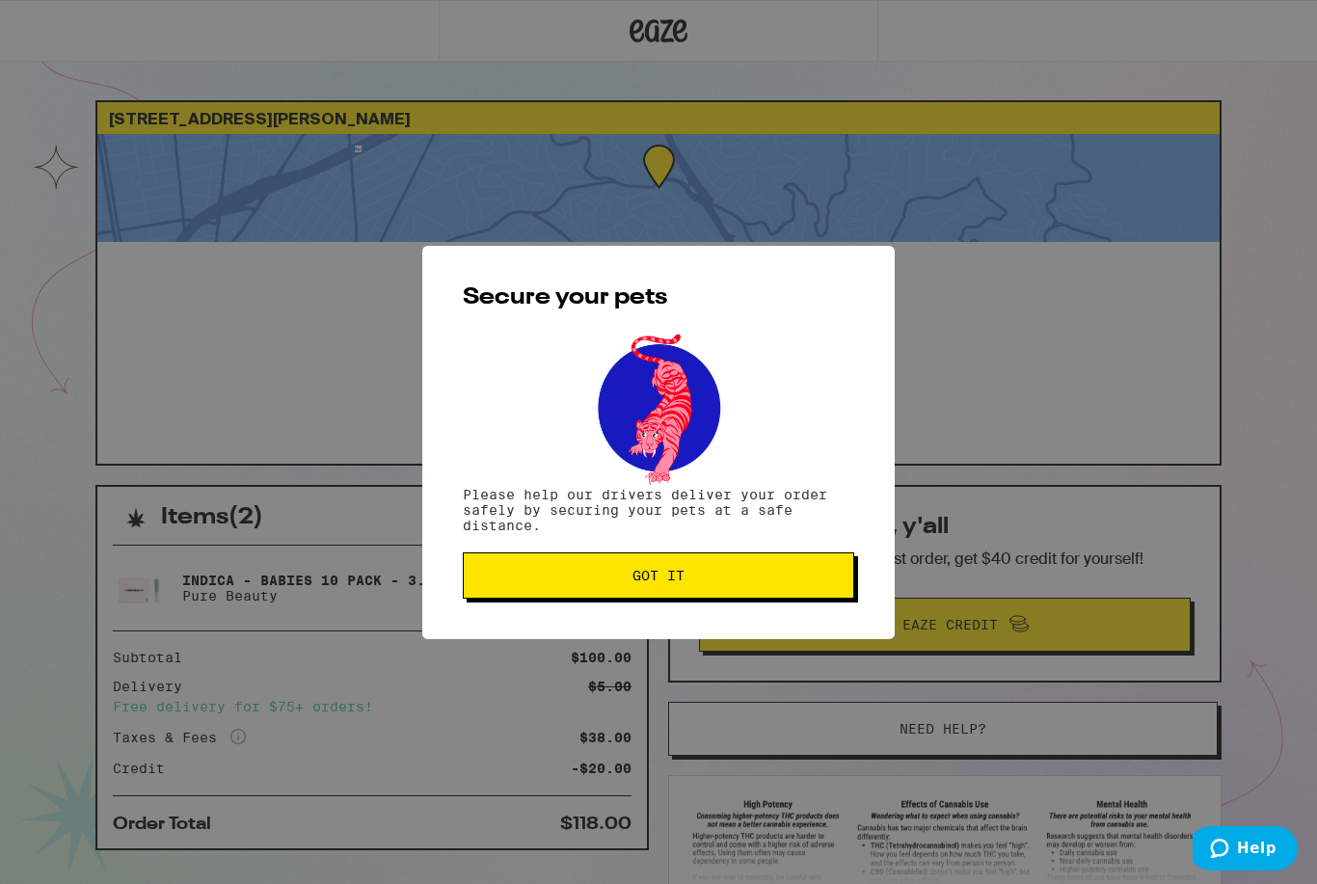
click at [708, 586] on button "Got it" at bounding box center [658, 575] width 391 height 46
